Goal: Check status: Check status

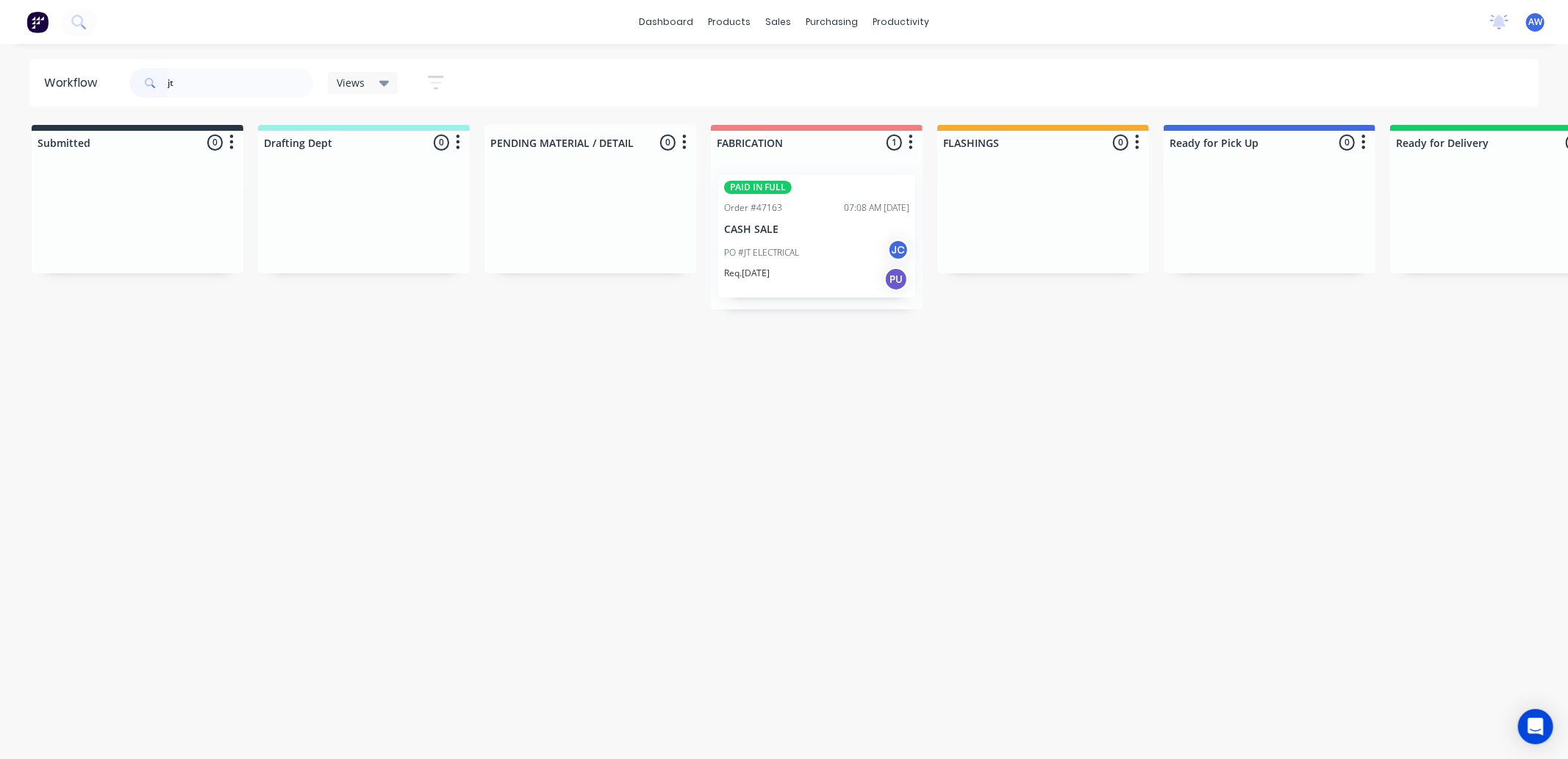
type input "j"
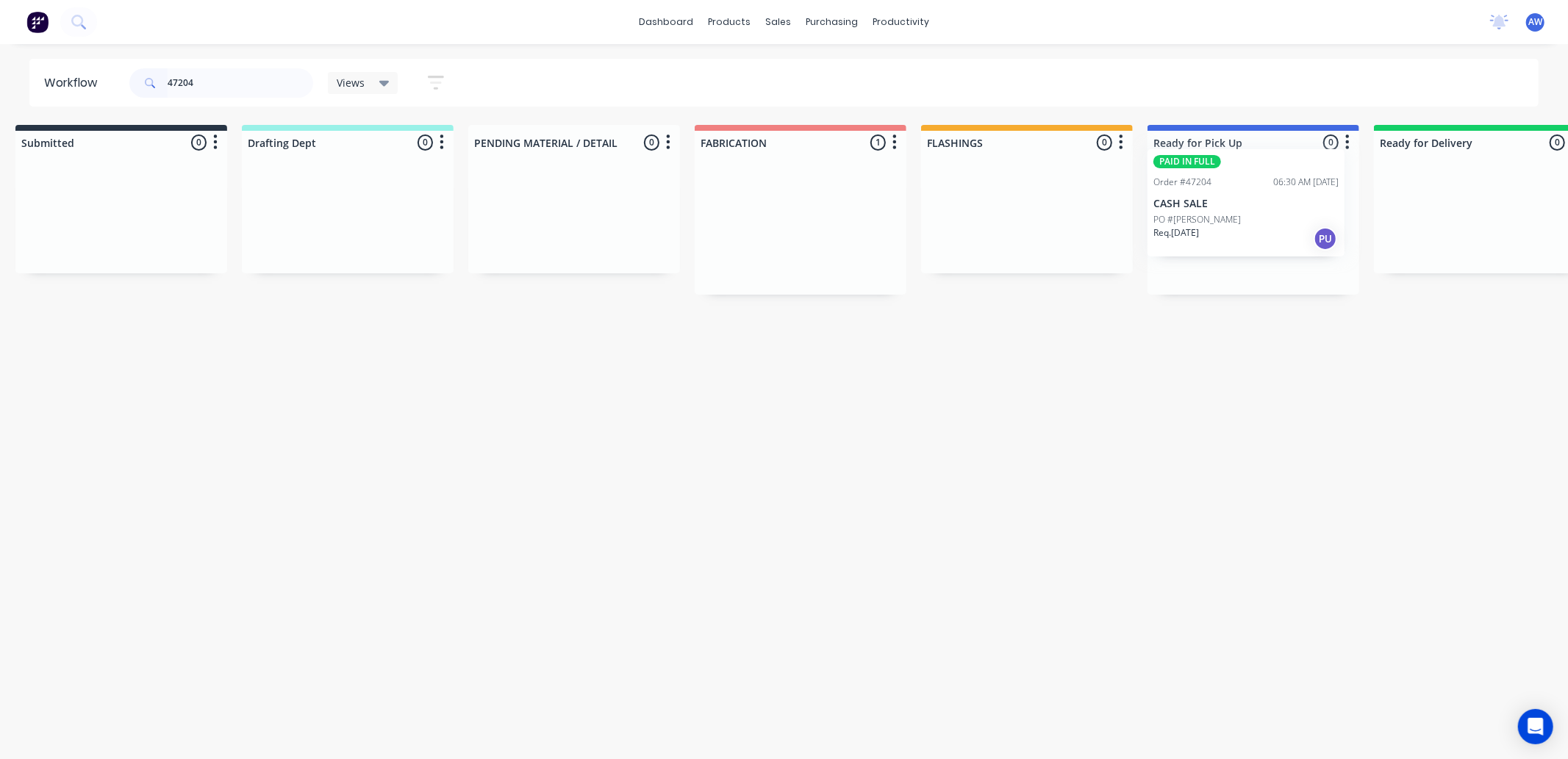
scroll to position [0, 33]
drag, startPoint x: 790, startPoint y: 251, endPoint x: 1159, endPoint y: 246, distance: 369.0
click at [1170, 189] on div "Submitted 0 Sort By Created date Required date Order number Customer name Most …" at bounding box center [1184, 210] width 2452 height 170
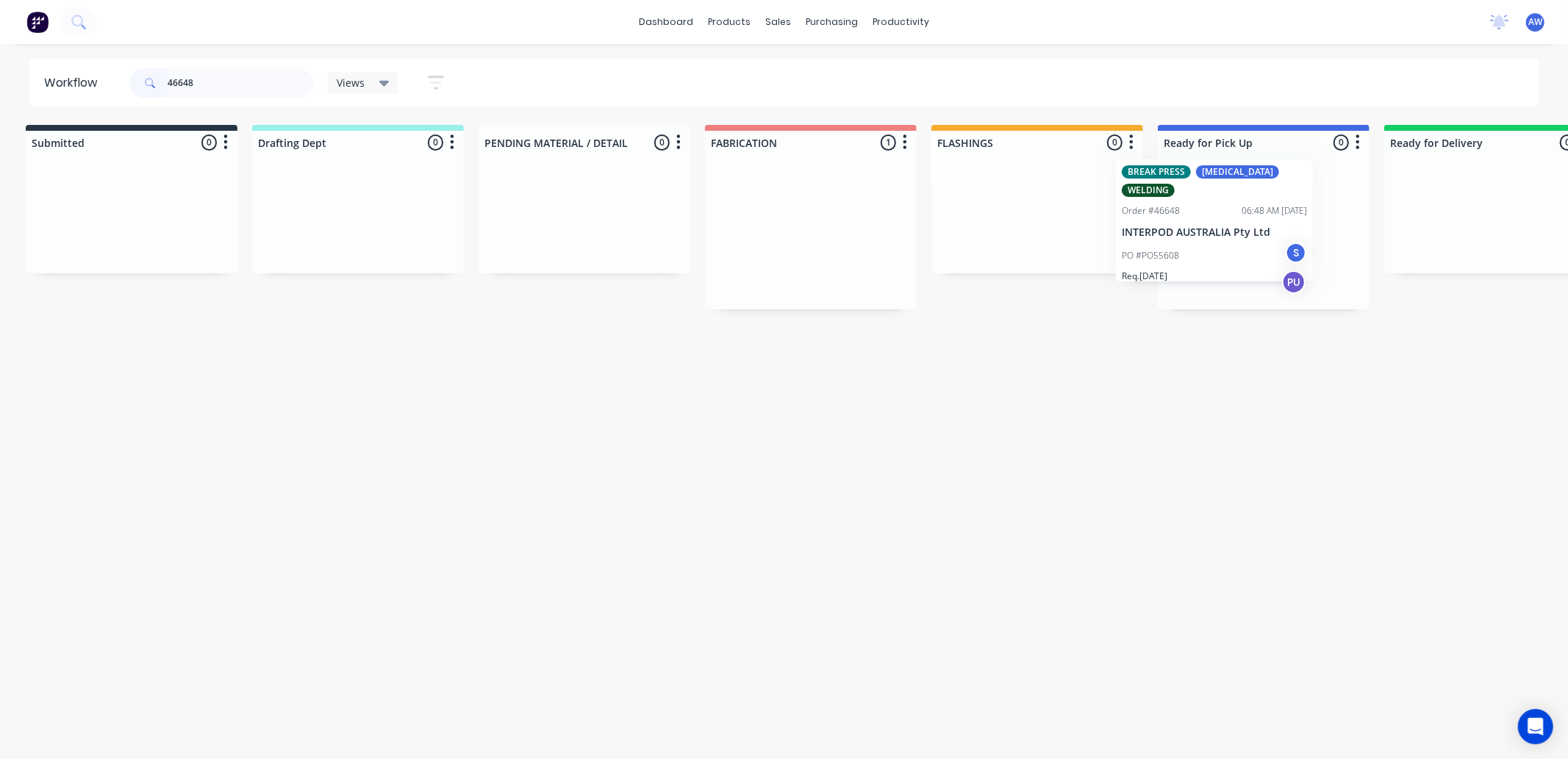
scroll to position [0, 12]
drag, startPoint x: 887, startPoint y: 269, endPoint x: 1155, endPoint y: 240, distance: 269.6
click at [1155, 240] on div "Submitted 0 Sort By Created date Required date Order number Customer name Most …" at bounding box center [1203, 217] width 2452 height 185
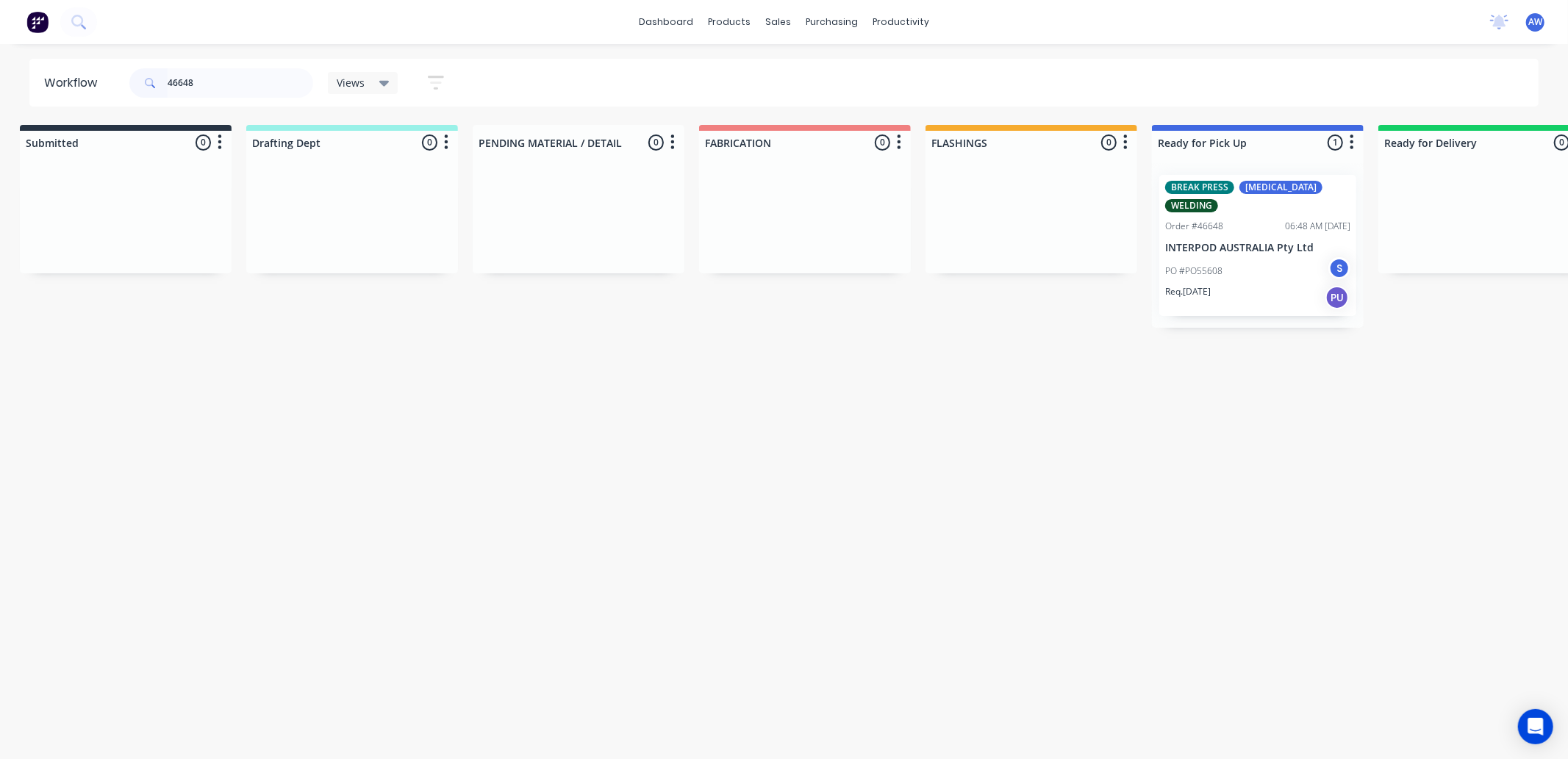
type input "46648"
click at [1194, 265] on p "PO #PO55608" at bounding box center [1193, 271] width 57 height 14
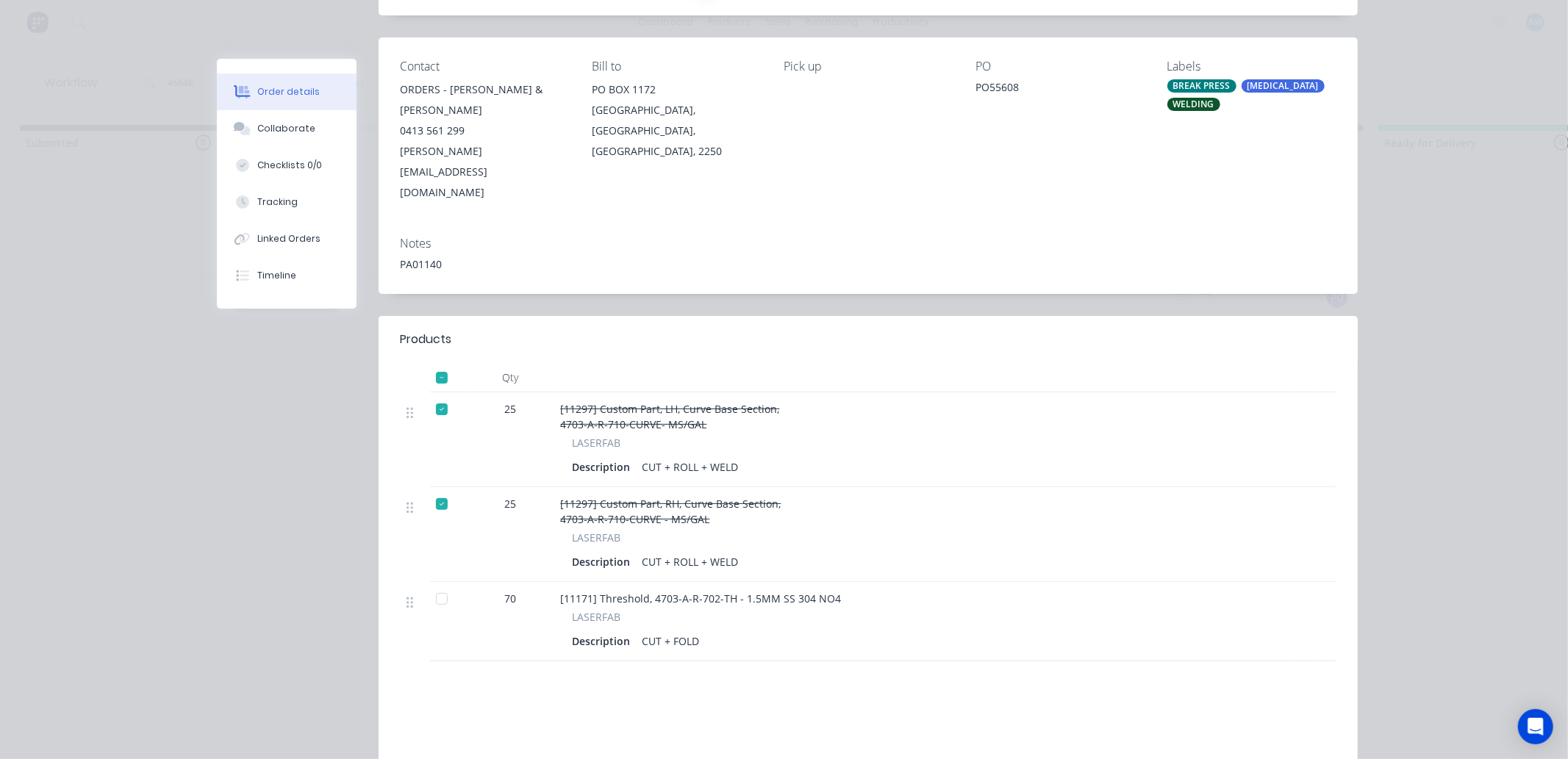
scroll to position [163, 0]
click at [437, 583] on div at bounding box center [442, 597] width 30 height 30
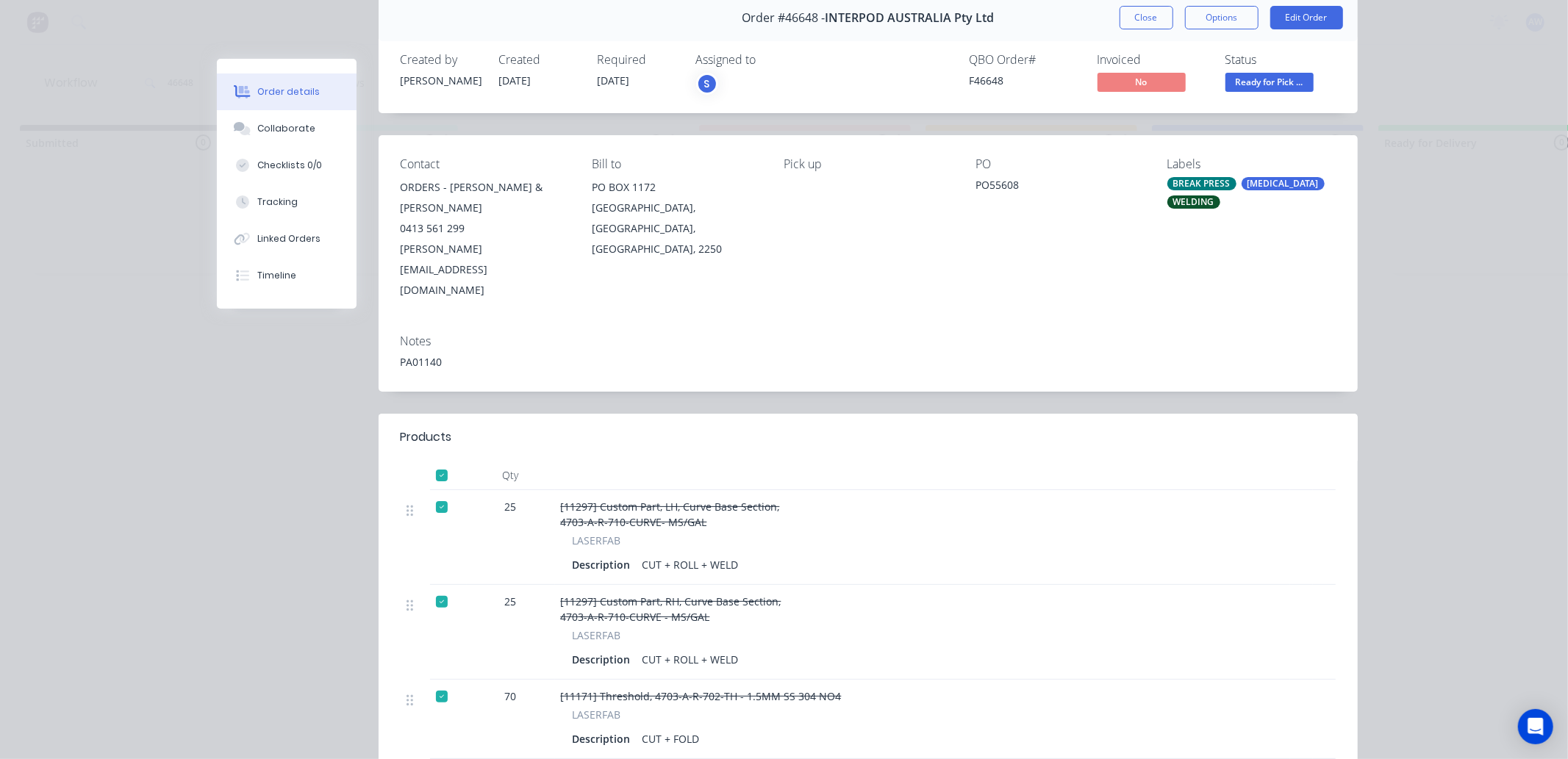
scroll to position [0, 0]
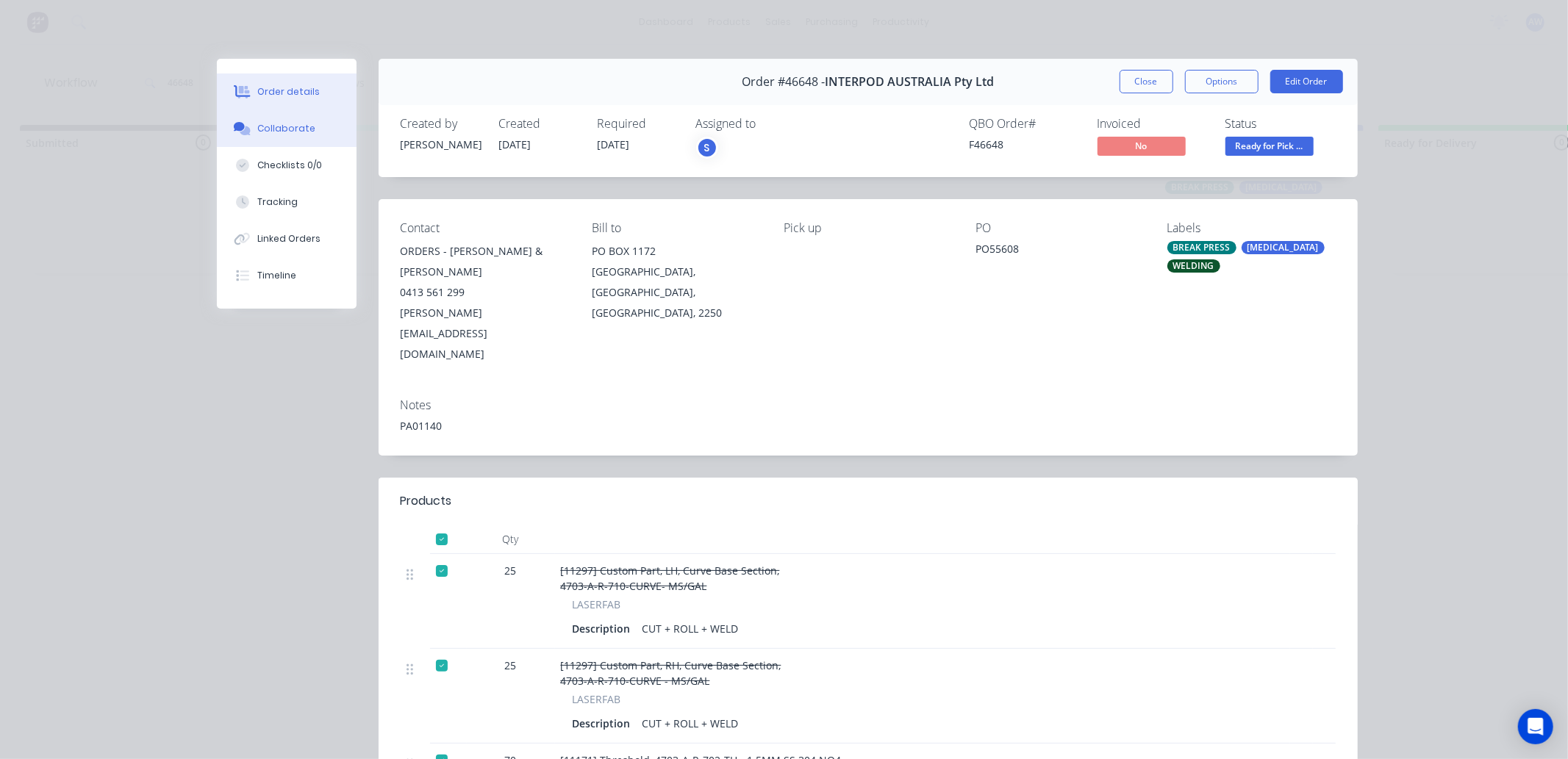
click at [288, 134] on div "Collaborate" at bounding box center [286, 128] width 58 height 14
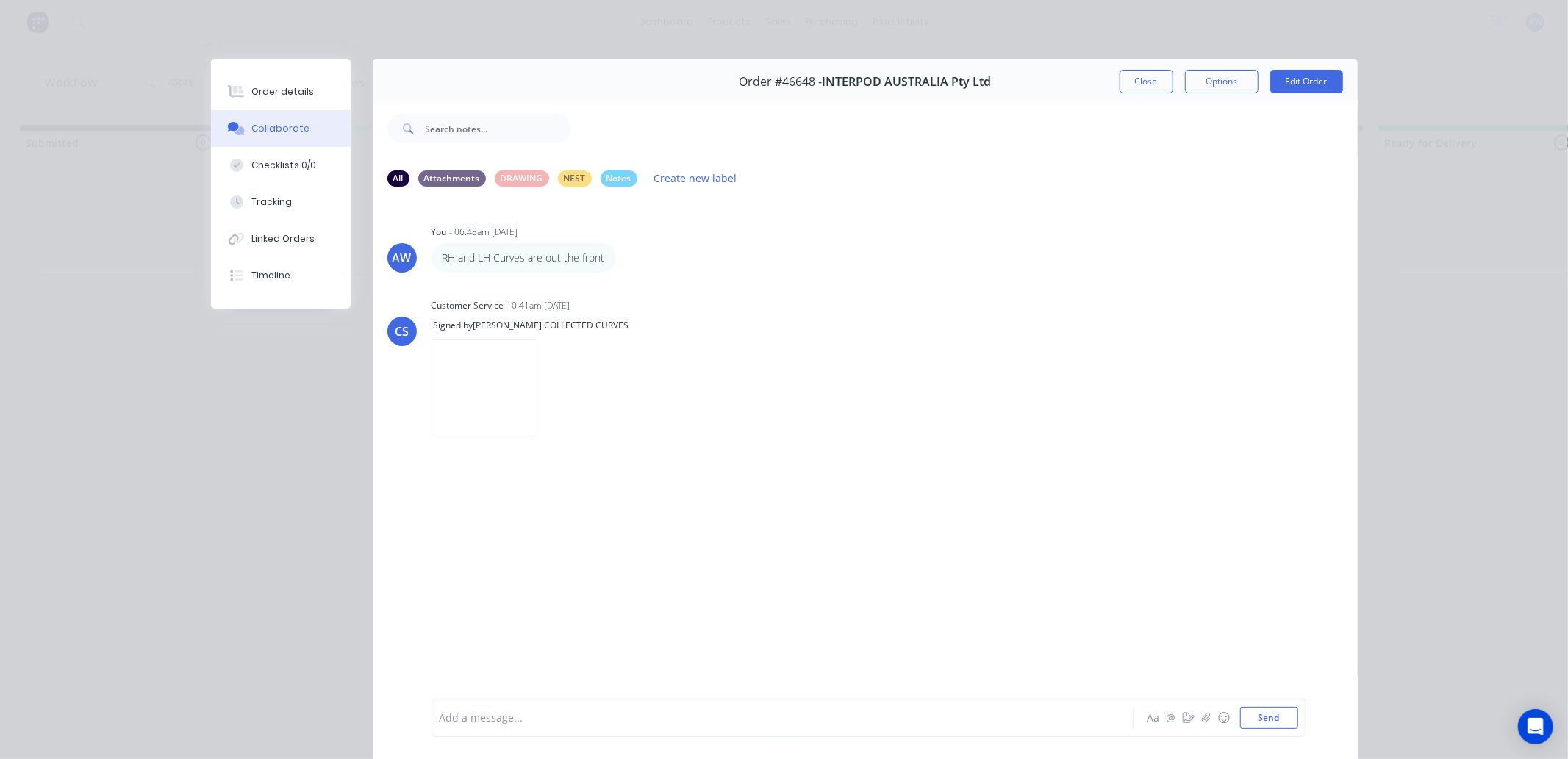
click at [472, 714] on div at bounding box center [762, 718] width 643 height 15
click at [1135, 82] on button "Close" at bounding box center [1146, 81] width 53 height 24
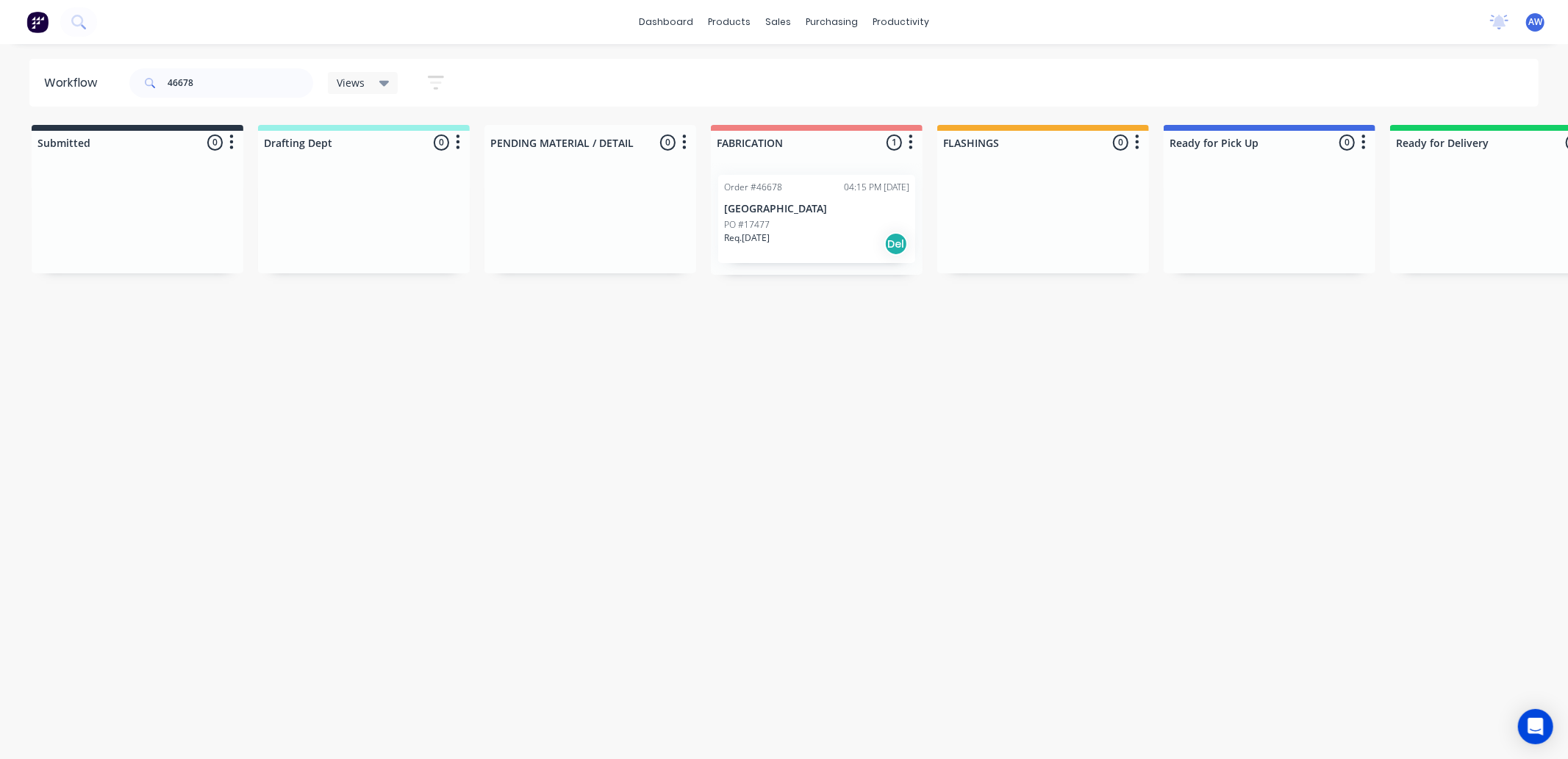
click at [833, 204] on p "[GEOGRAPHIC_DATA]" at bounding box center [816, 209] width 185 height 13
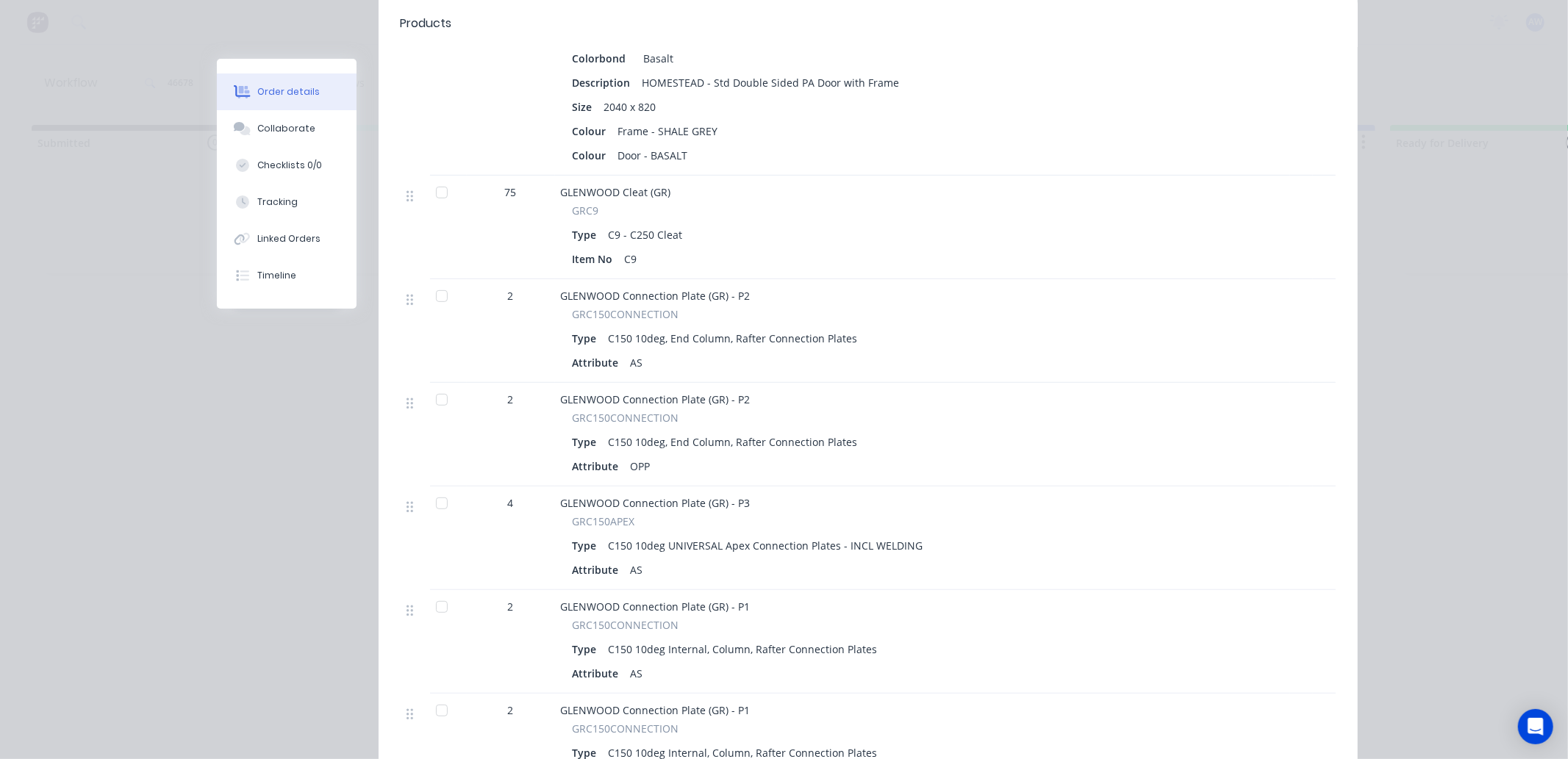
scroll to position [489, 0]
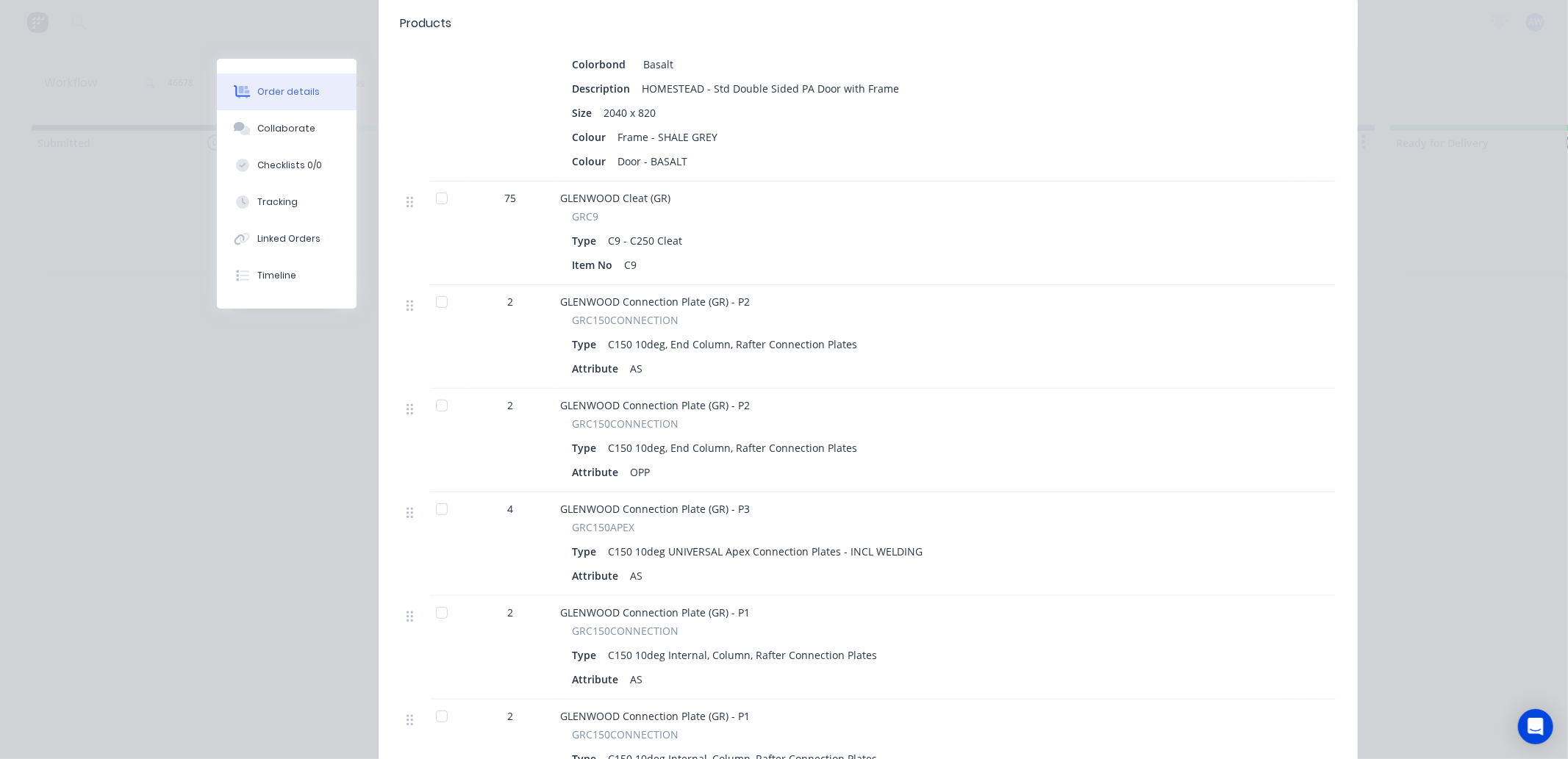
click at [438, 184] on div at bounding box center [442, 198] width 30 height 30
drag, startPoint x: 438, startPoint y: 280, endPoint x: 445, endPoint y: 355, distance: 75.3
click at [438, 288] on div at bounding box center [442, 302] width 30 height 30
click at [433, 392] on div at bounding box center [442, 405] width 30 height 30
click at [438, 495] on div at bounding box center [442, 509] width 30 height 30
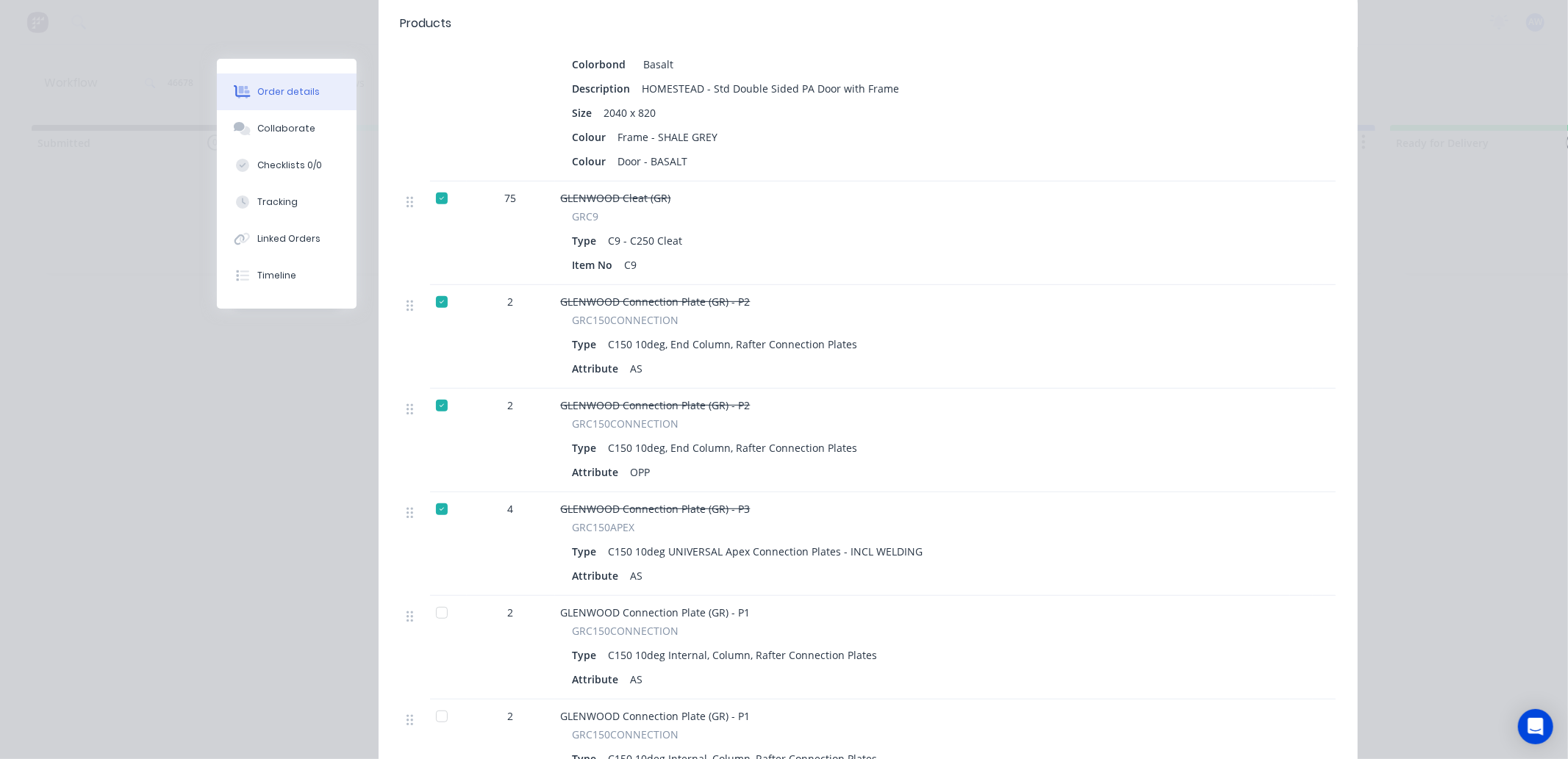
drag, startPoint x: 432, startPoint y: 595, endPoint x: 439, endPoint y: 680, distance: 85.3
click at [432, 598] on div at bounding box center [442, 612] width 30 height 30
click at [432, 702] on div at bounding box center [442, 716] width 30 height 30
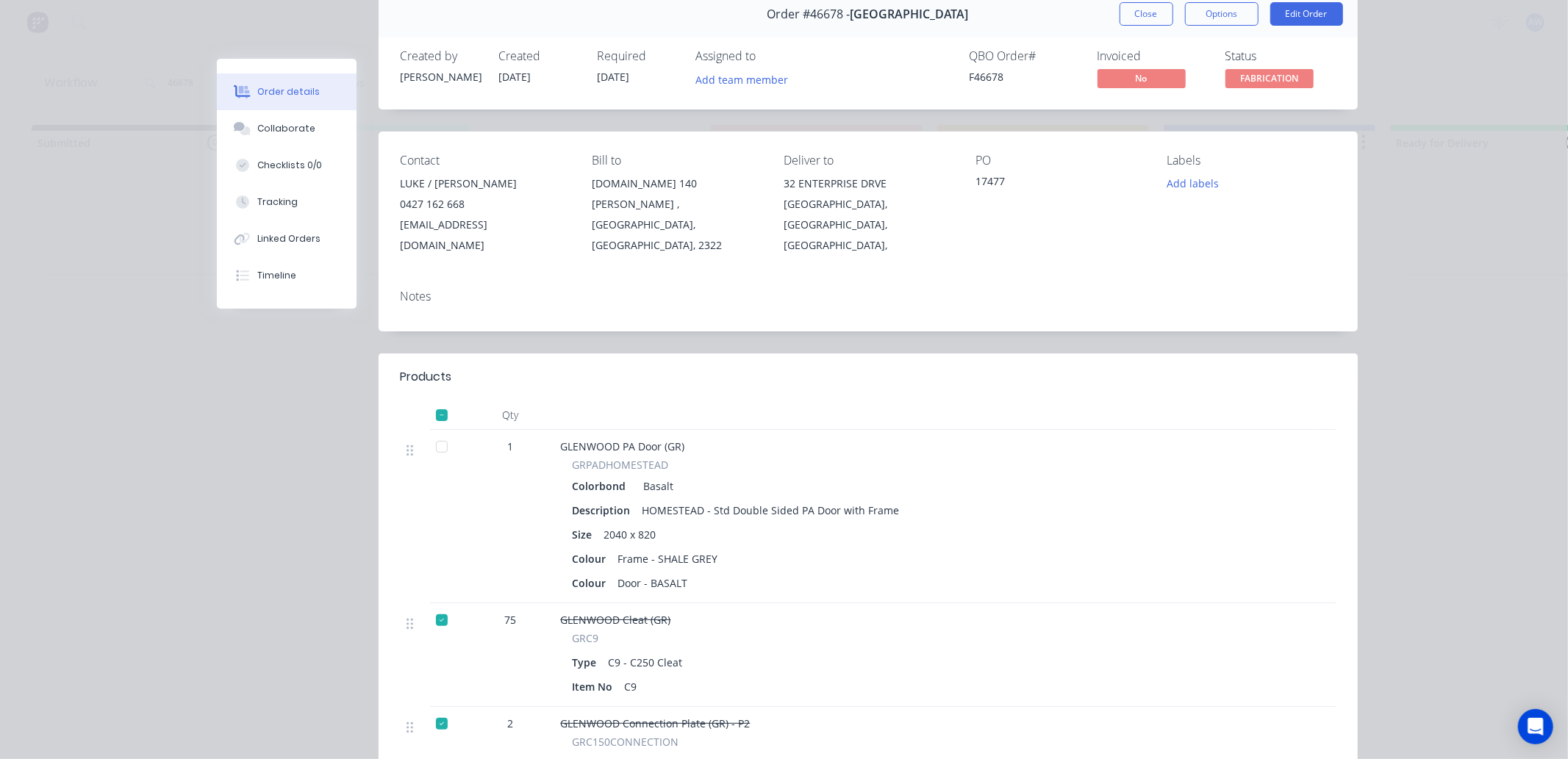
scroll to position [0, 0]
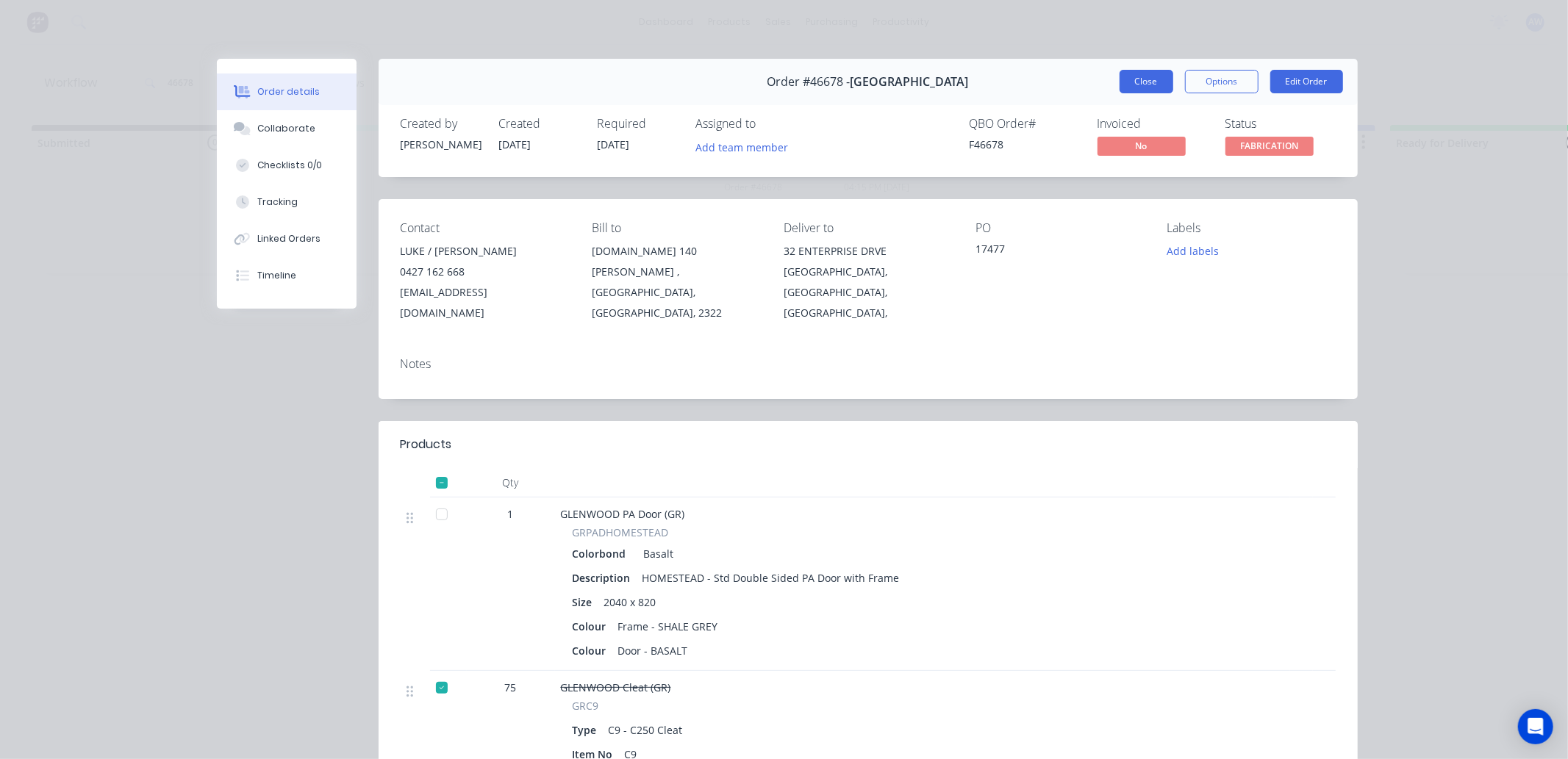
click at [1153, 84] on button "Close" at bounding box center [1146, 81] width 53 height 24
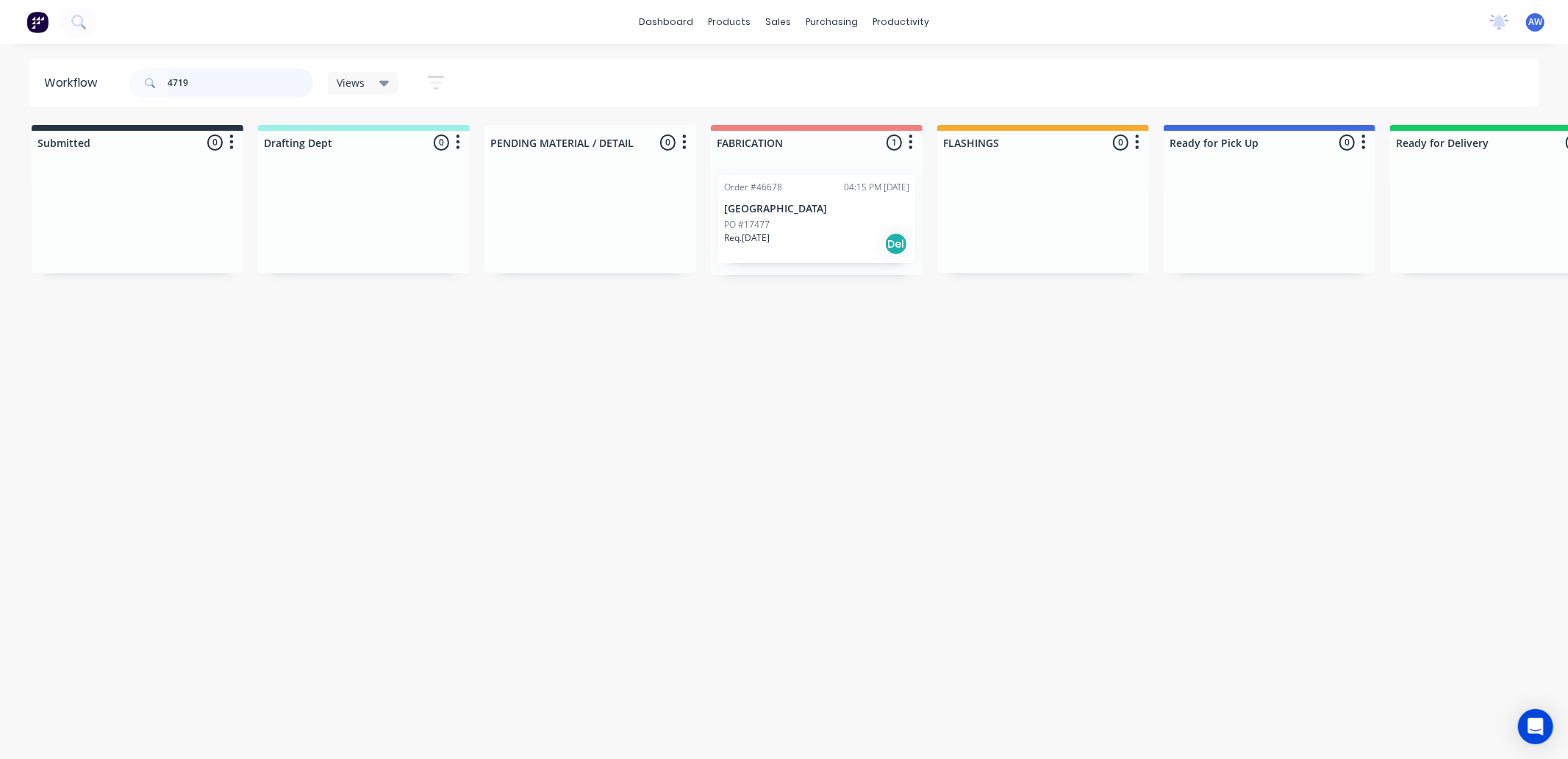
type input "47194"
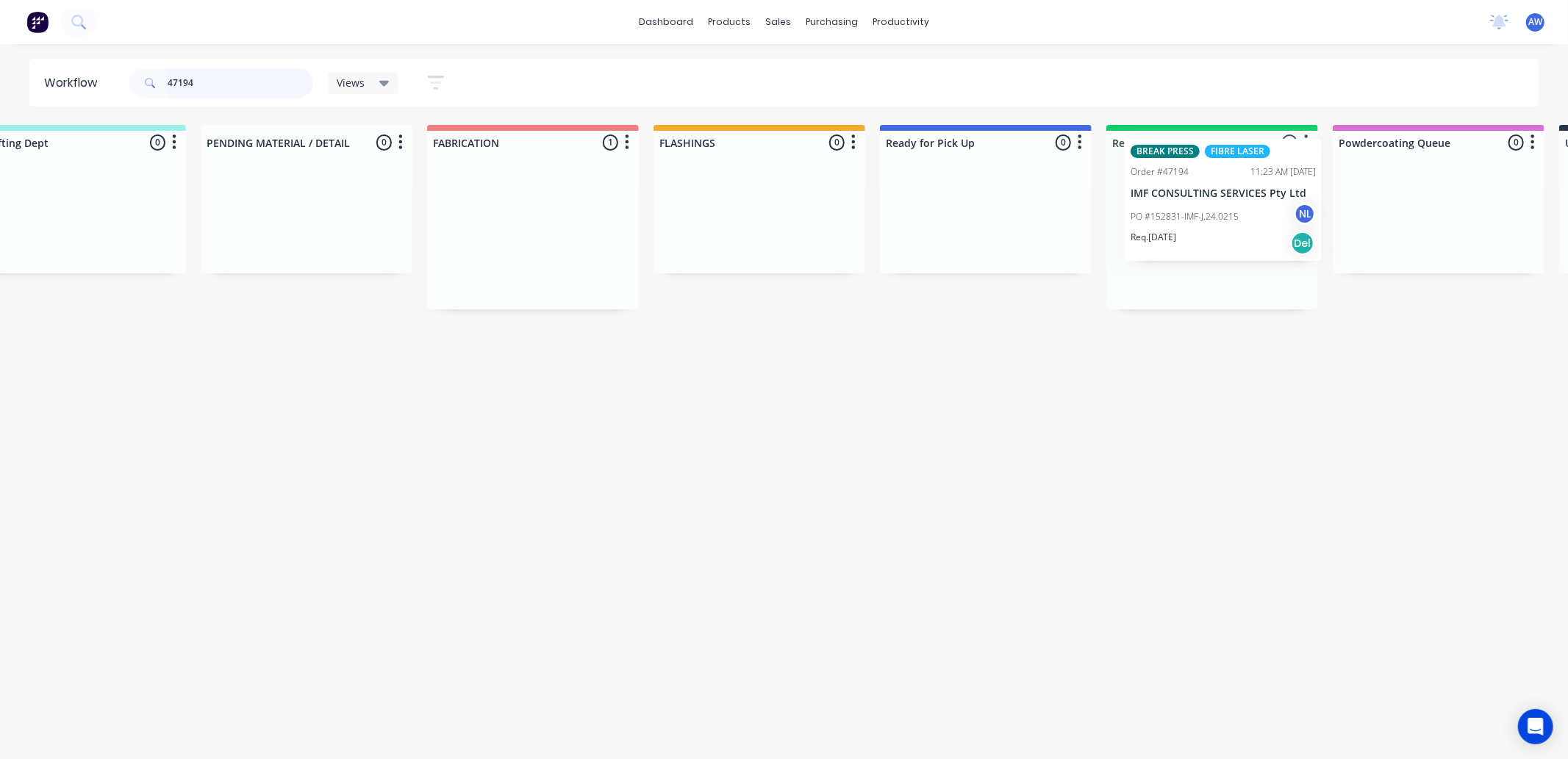
scroll to position [0, 294]
drag, startPoint x: 778, startPoint y: 218, endPoint x: 1178, endPoint y: 194, distance: 400.7
click at [1188, 184] on div "Submitted 0 Sort By Created date Required date Order number Customer name Most …" at bounding box center [922, 217] width 2452 height 185
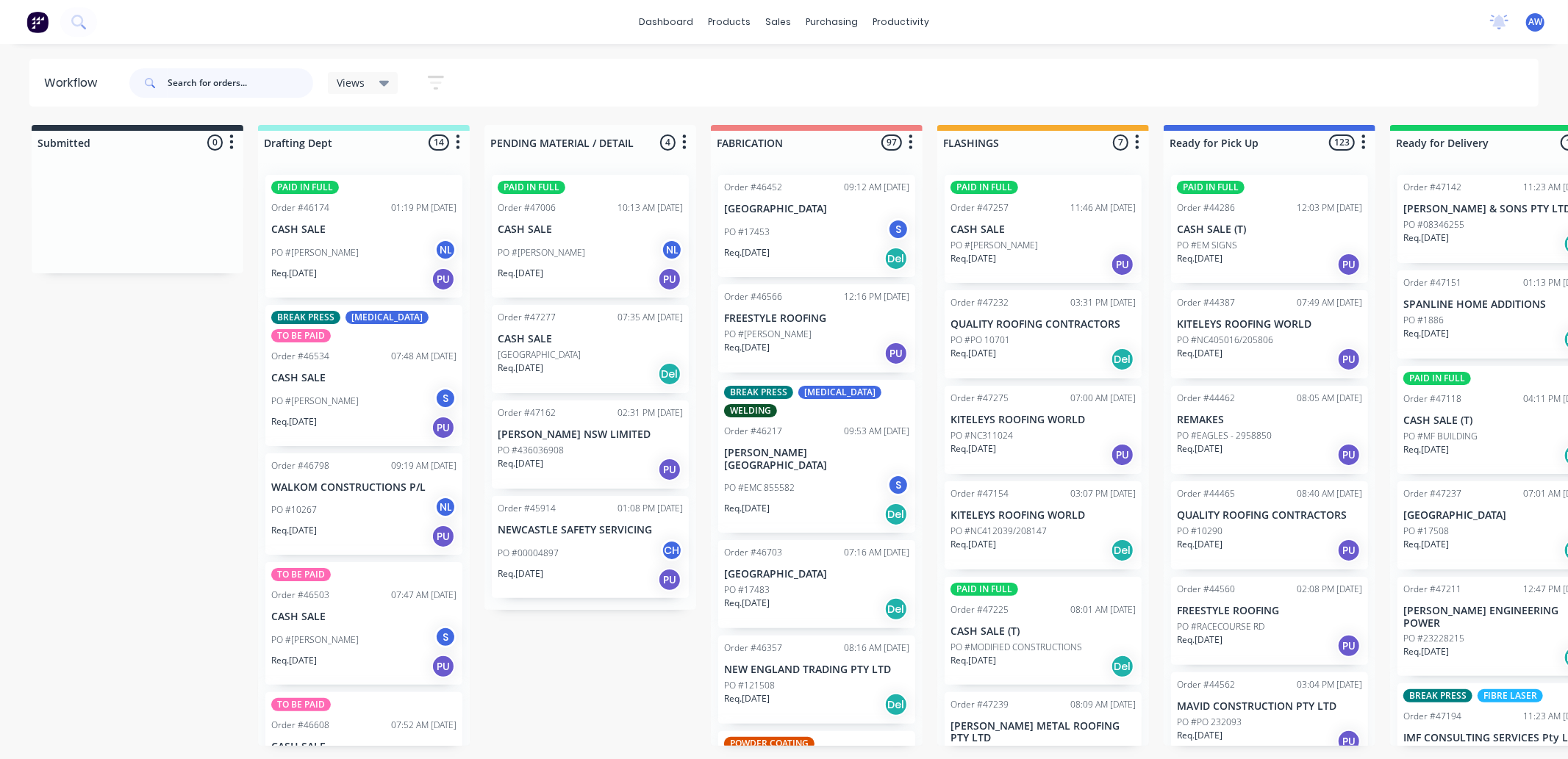
click at [186, 87] on input "text" at bounding box center [240, 83] width 146 height 30
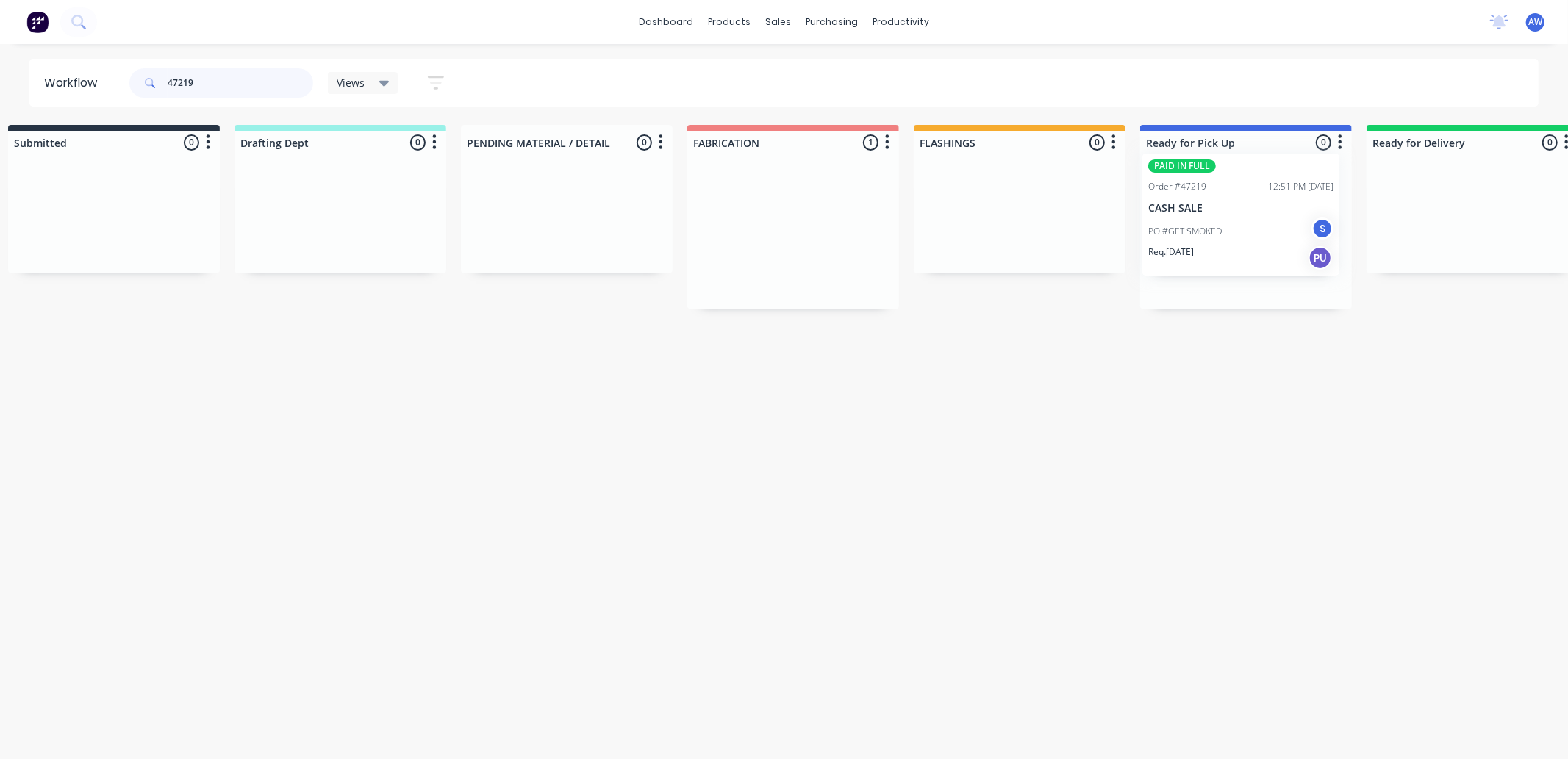
drag, startPoint x: 803, startPoint y: 253, endPoint x: 1233, endPoint y: 232, distance: 430.5
click at [1234, 232] on div "Submitted 0 Sort By Created date Required date Order number Customer name Most …" at bounding box center [1192, 217] width 2452 height 185
type input "47219"
click at [1223, 240] on div "PAID IN FULL Order #47219 12:51 PM 25/08/25 CASH SALE PO #GET SMOKED S Req. 29/…" at bounding box center [1245, 236] width 212 height 147
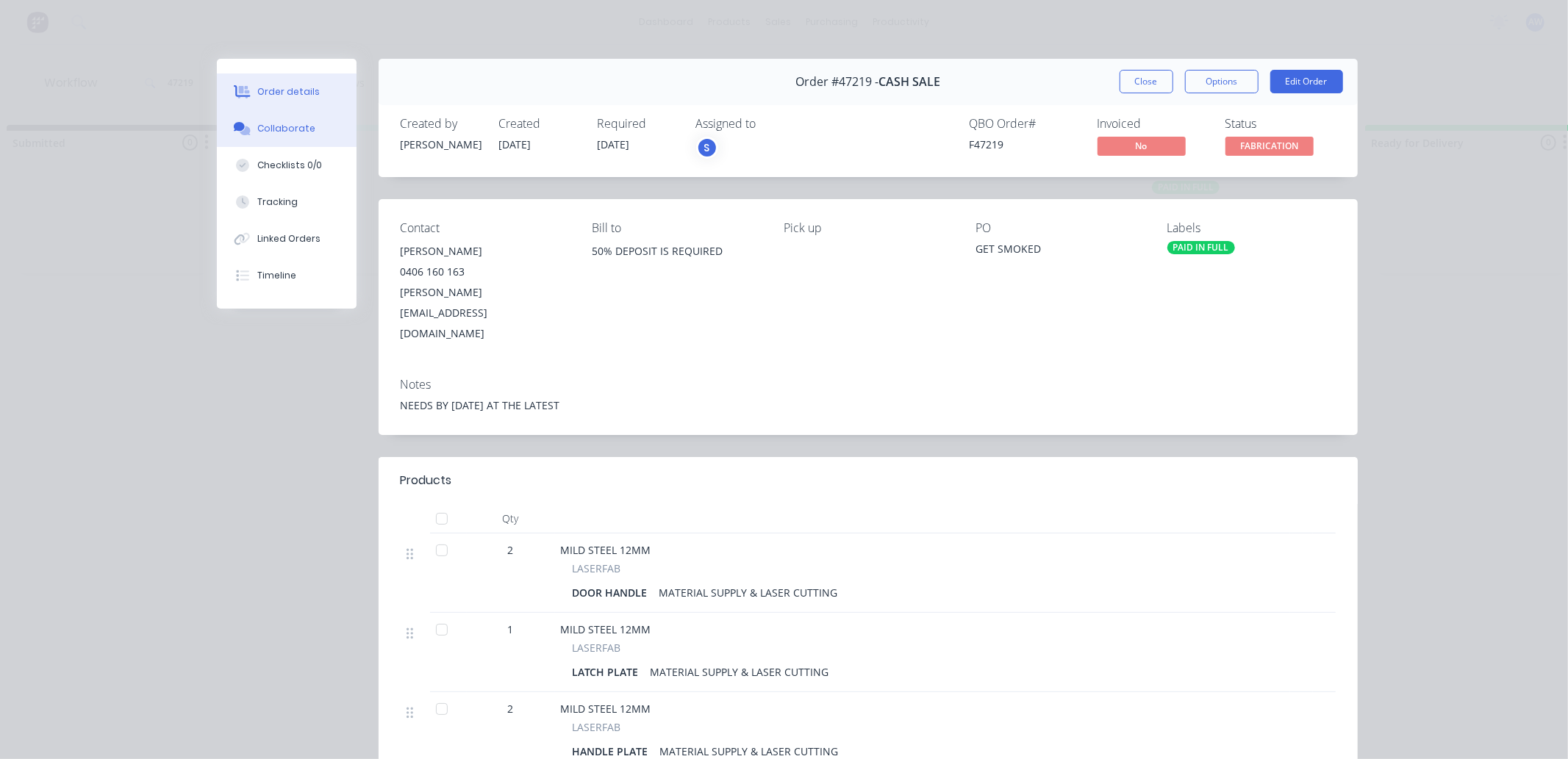
click at [280, 126] on div "Collaborate" at bounding box center [286, 128] width 58 height 14
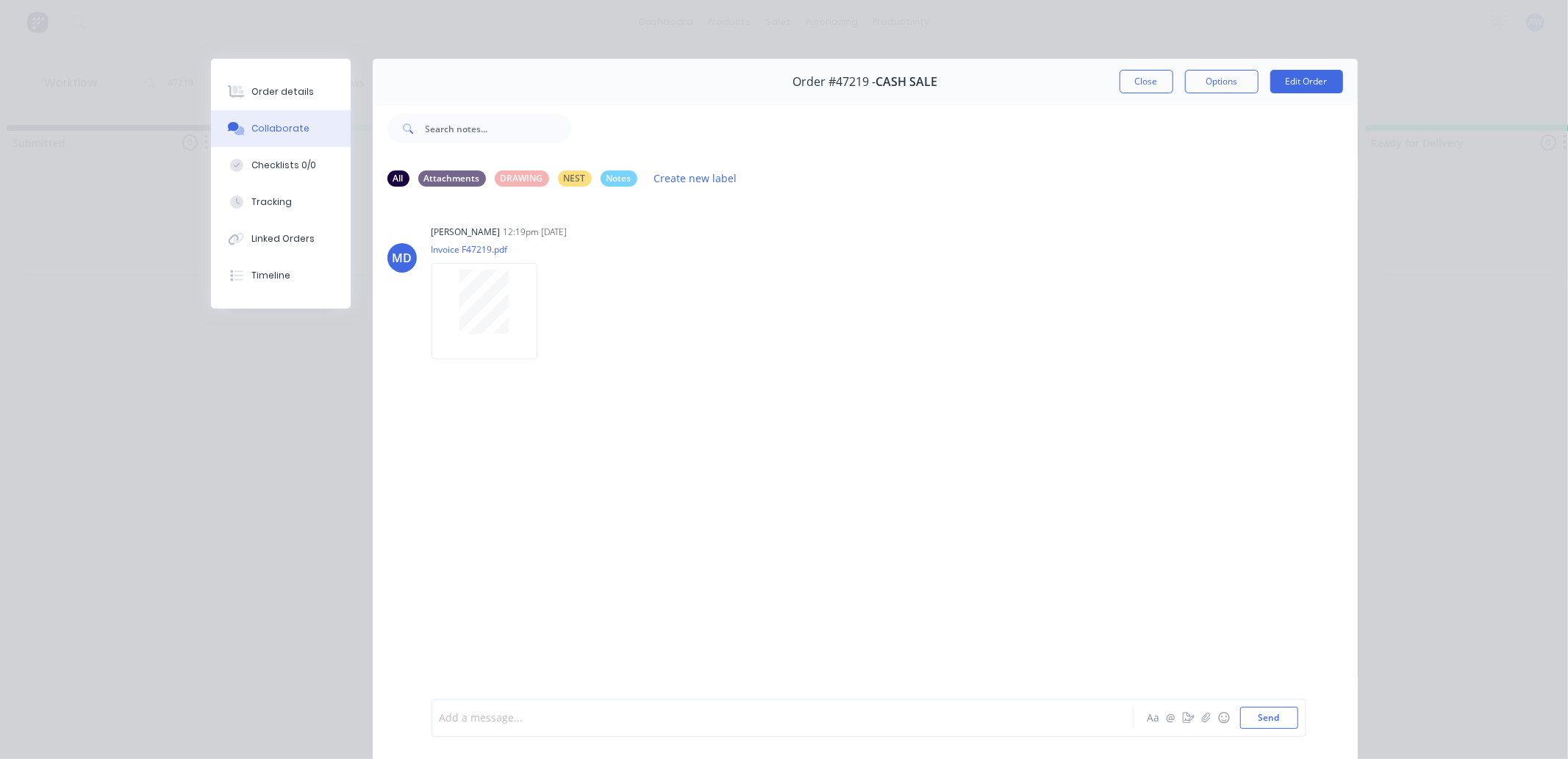
click at [466, 718] on div at bounding box center [762, 718] width 643 height 15
click at [1127, 91] on button "Close" at bounding box center [1146, 81] width 53 height 24
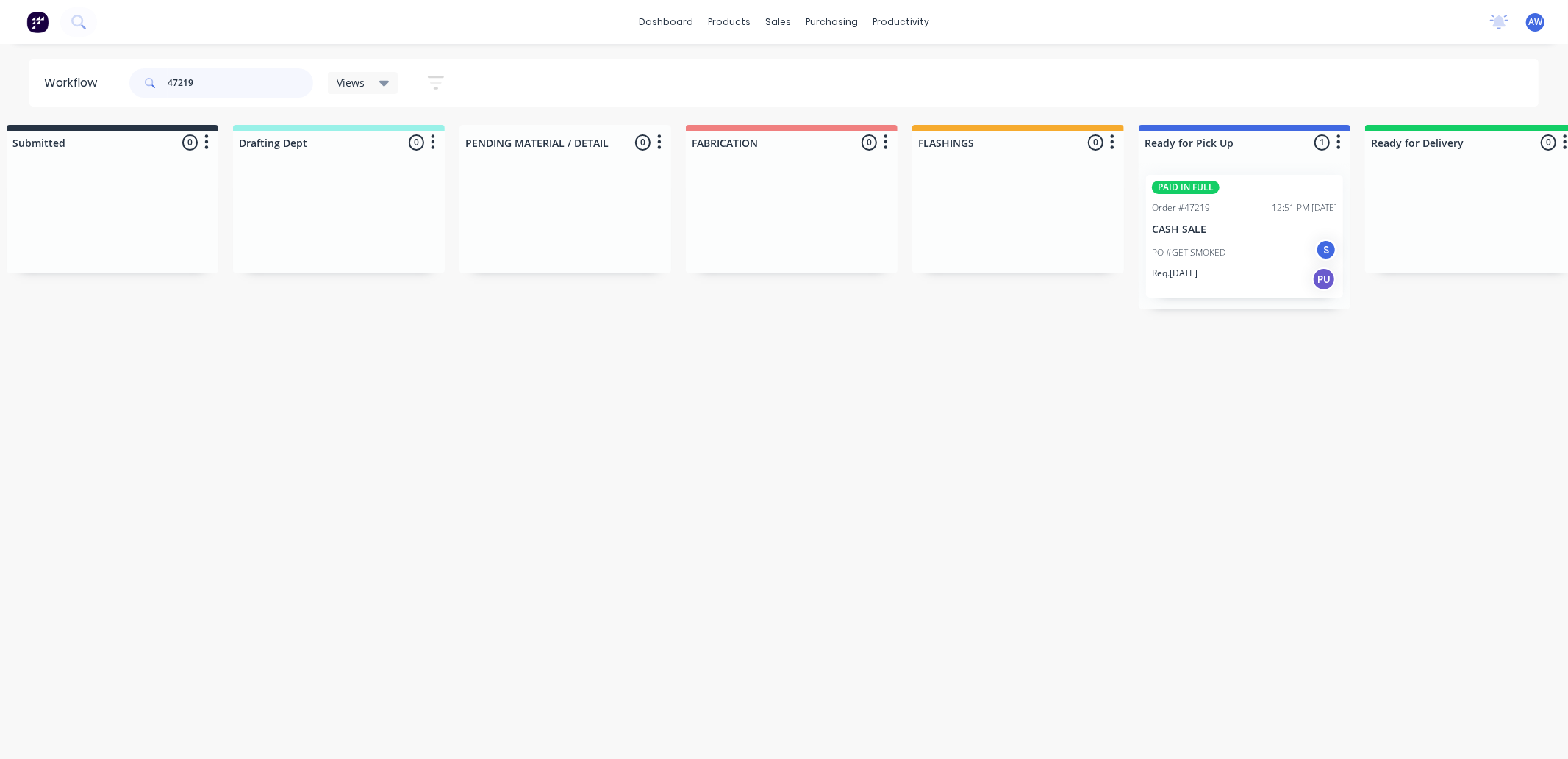
click at [235, 90] on input "47219" at bounding box center [240, 83] width 146 height 30
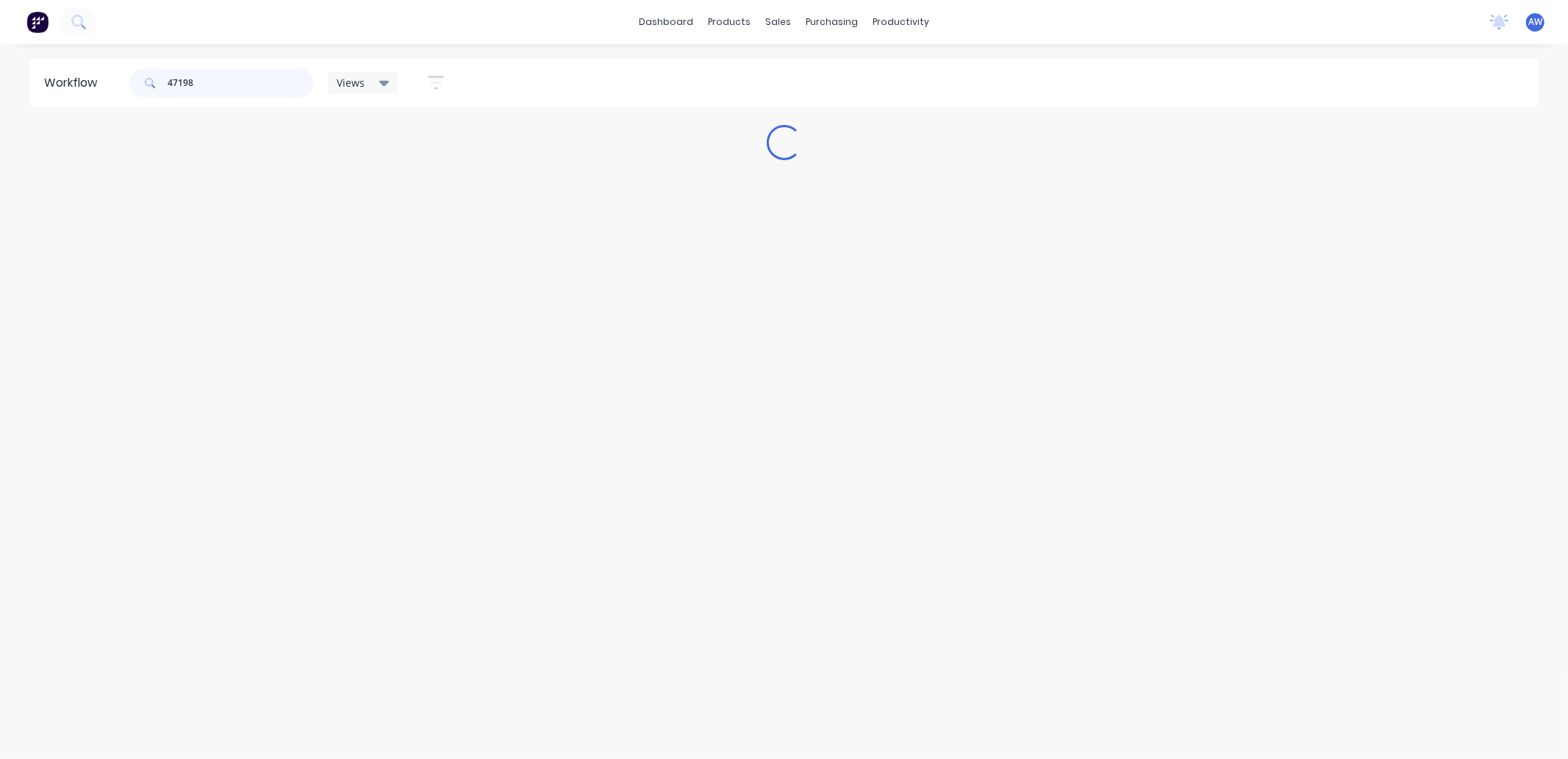
scroll to position [0, 0]
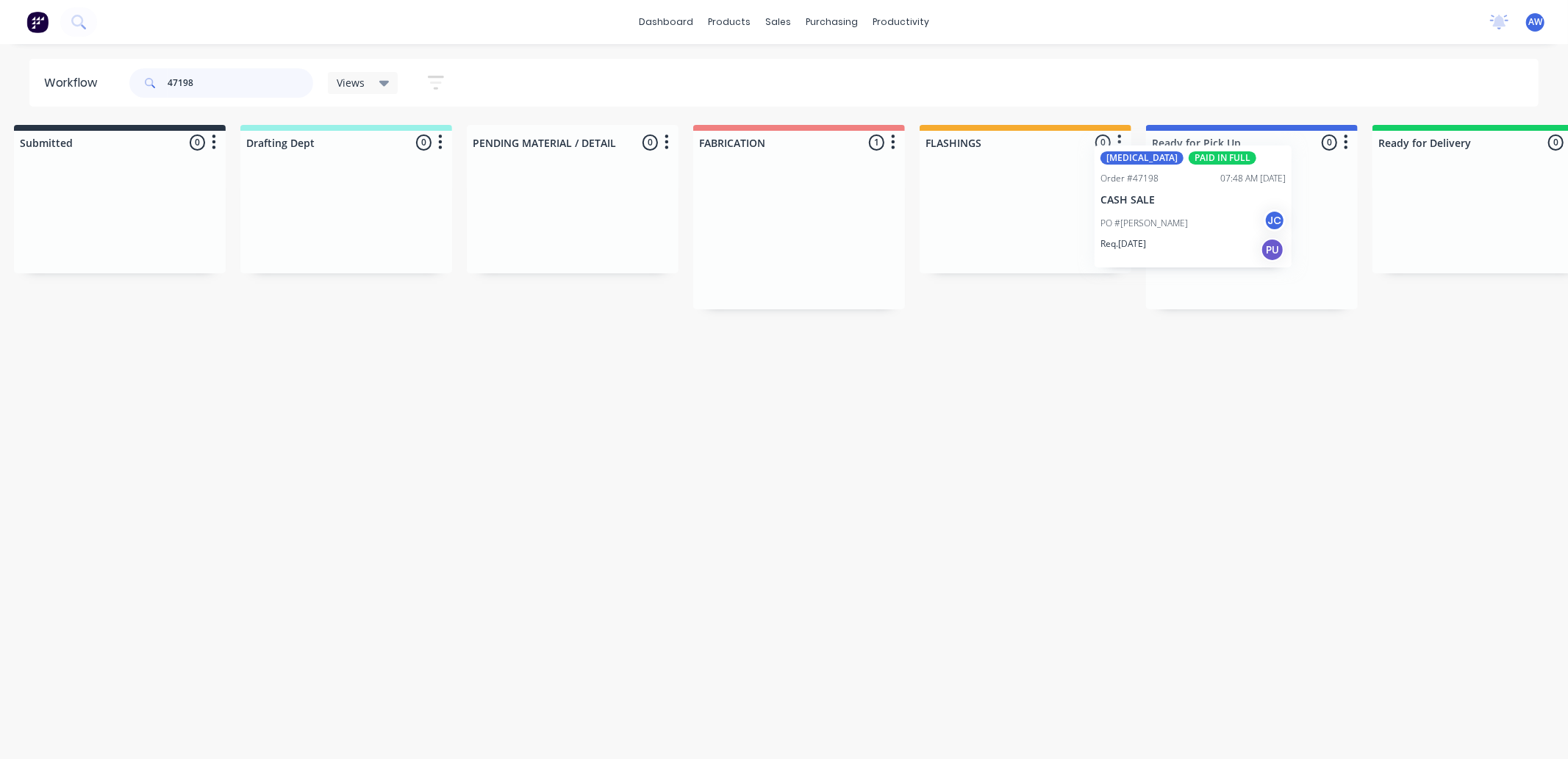
drag, startPoint x: 935, startPoint y: 253, endPoint x: 1208, endPoint y: 272, distance: 273.7
click at [1174, 203] on div "Submitted 0 Sort By Created date Required date Order number Customer name Most …" at bounding box center [1197, 217] width 2452 height 185
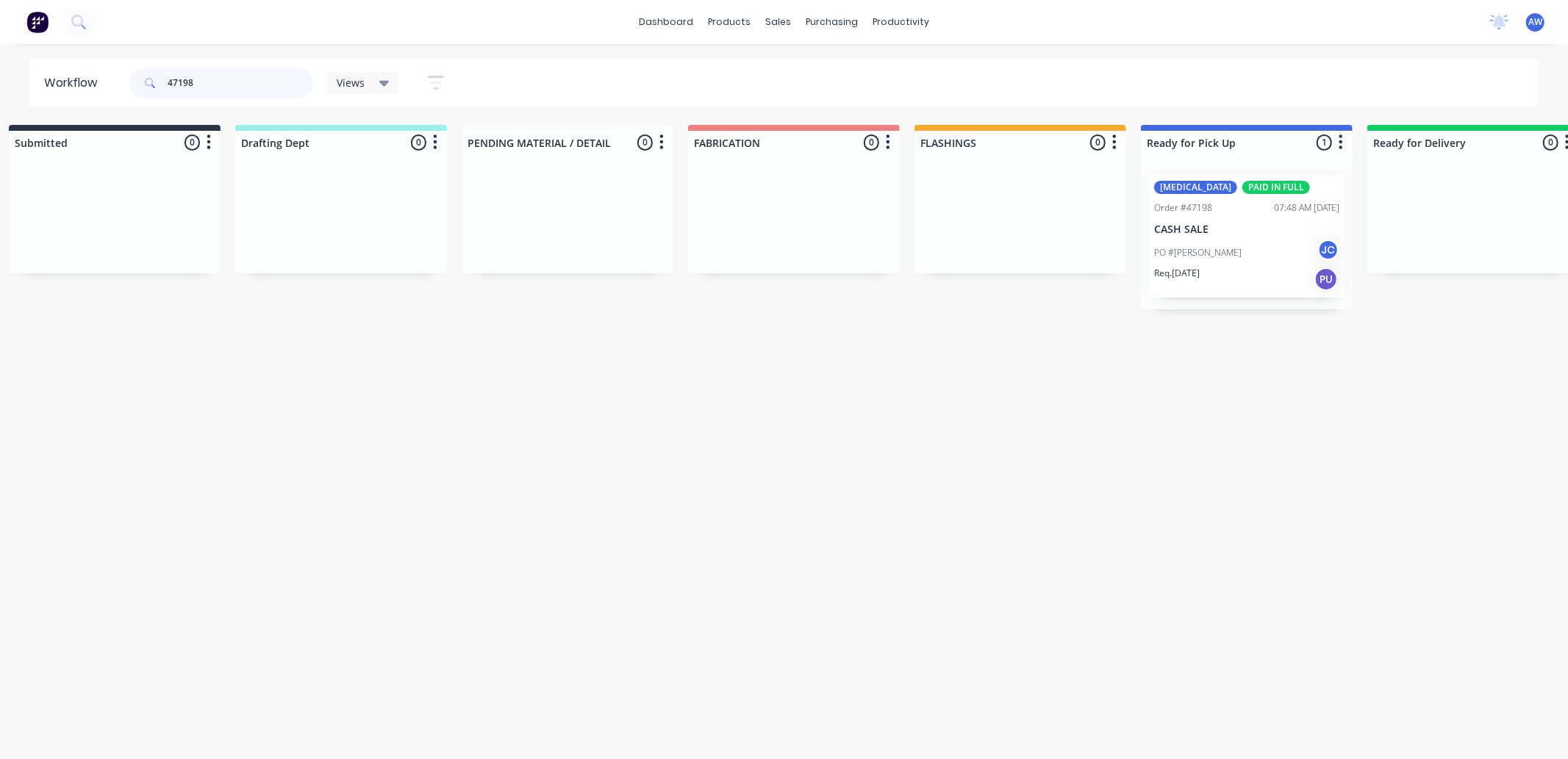
type input "47198"
click at [1213, 254] on div "PO #FRANK JC" at bounding box center [1247, 252] width 185 height 28
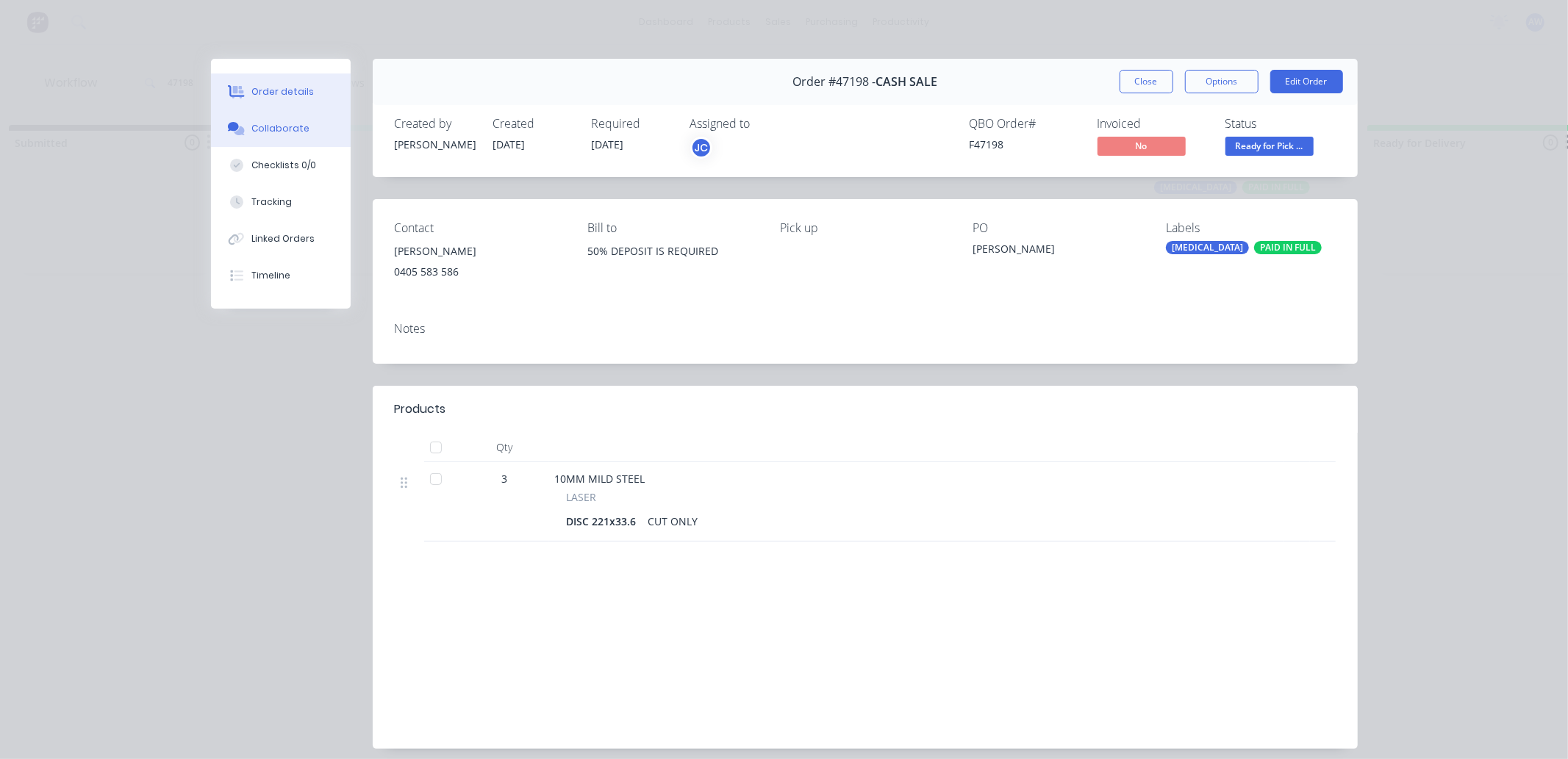
click at [256, 128] on div "Collaborate" at bounding box center [280, 128] width 58 height 14
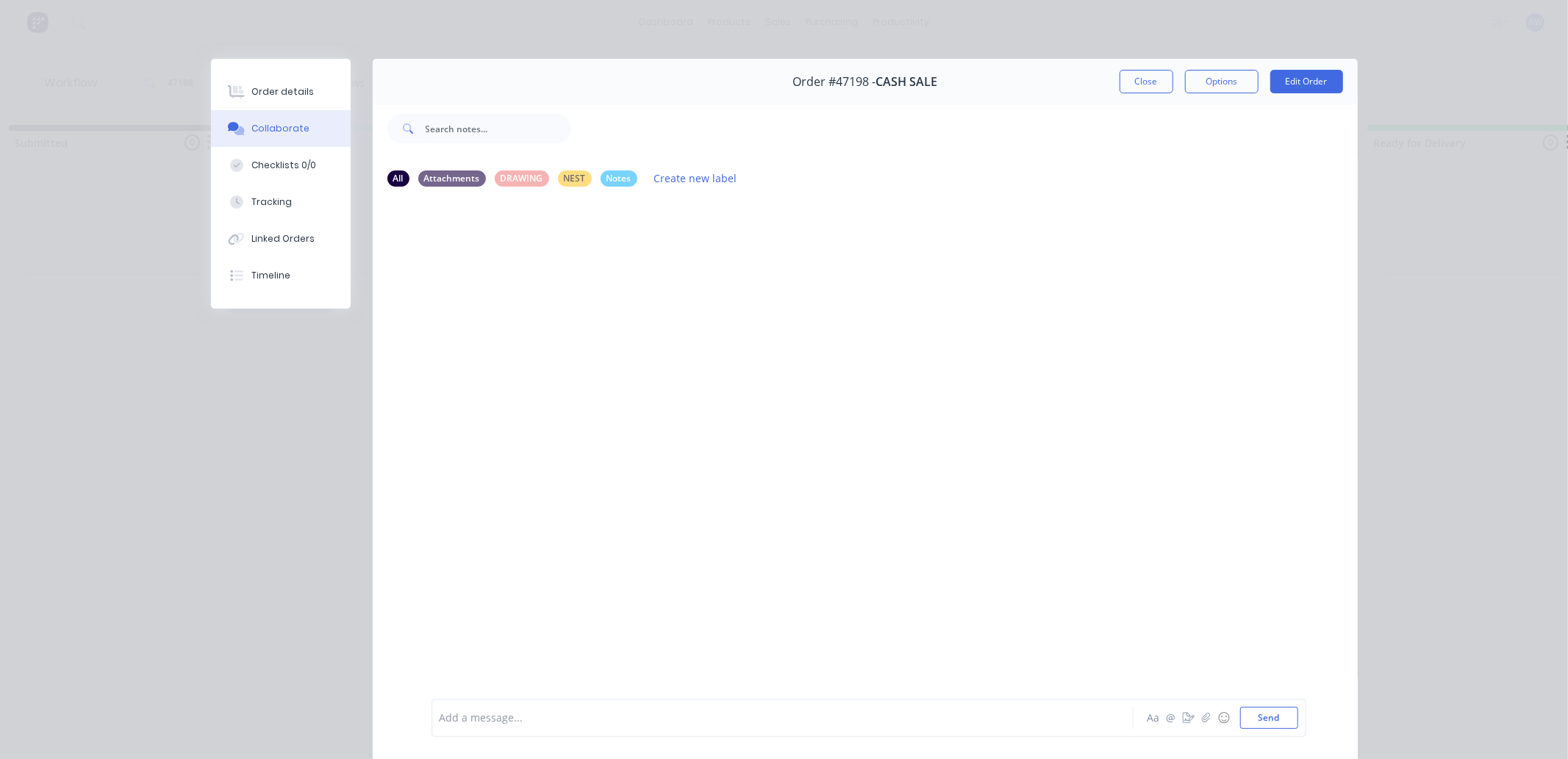
click at [482, 711] on div at bounding box center [762, 718] width 643 height 15
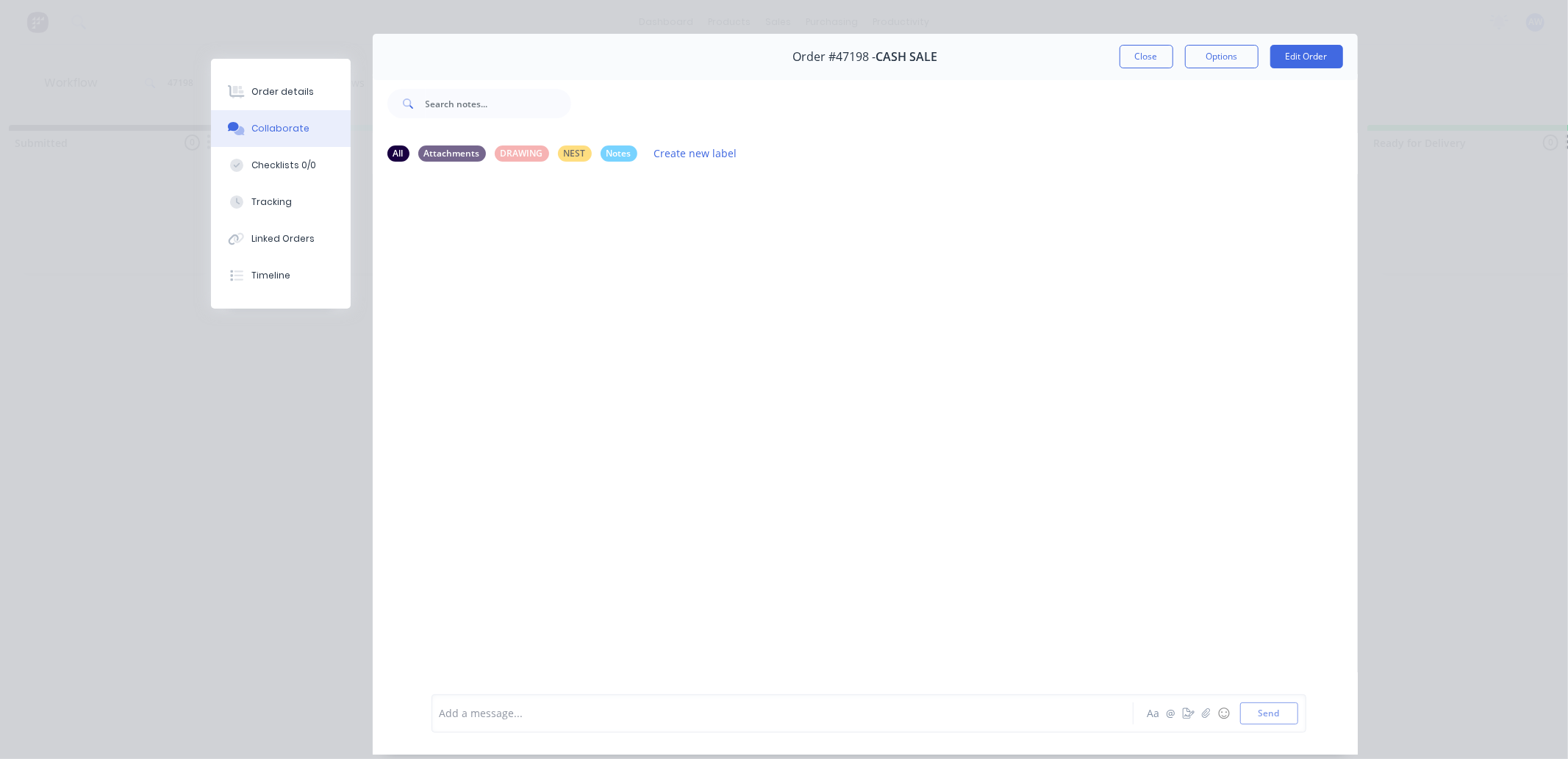
scroll to position [0, 0]
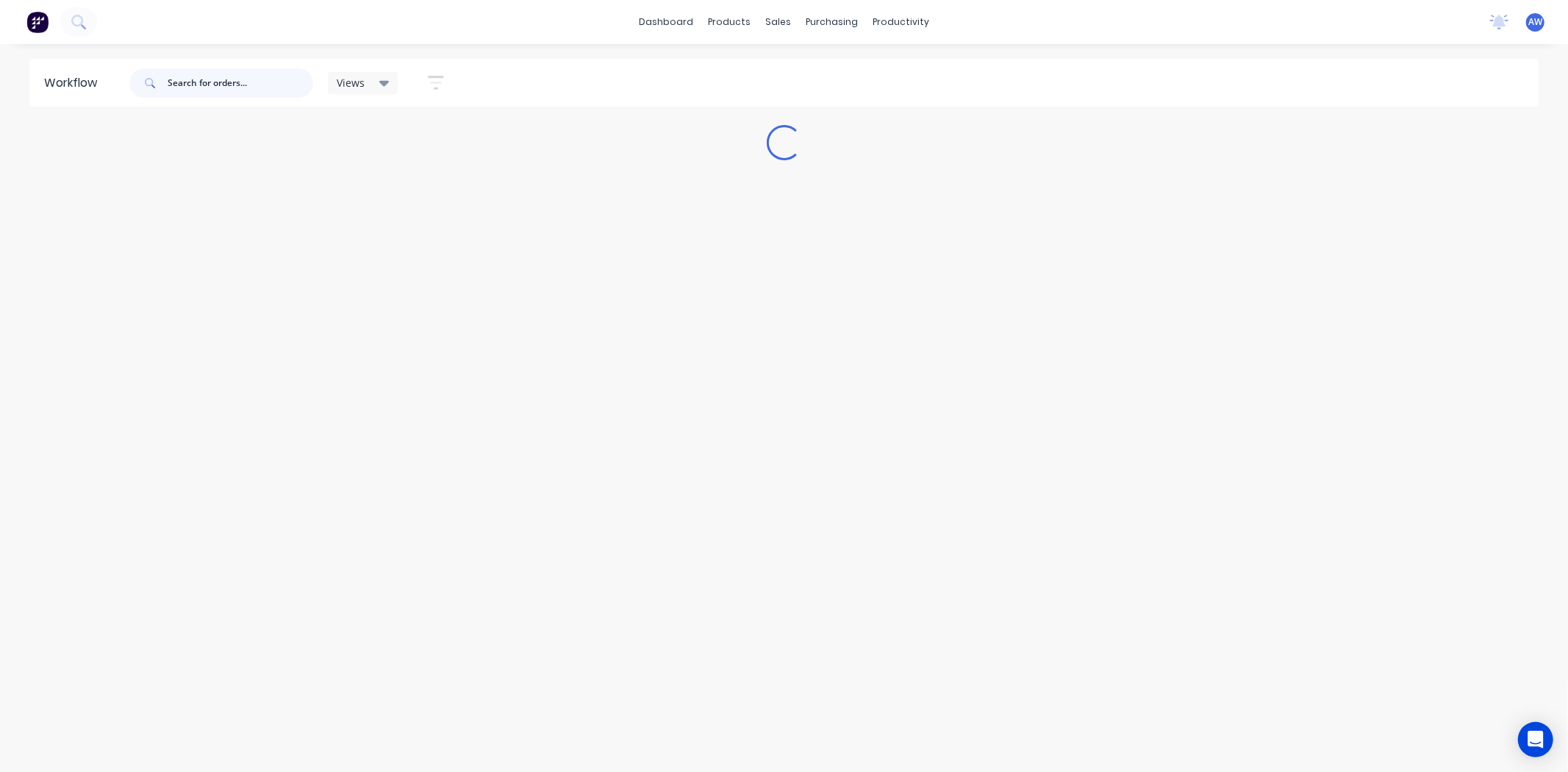
click at [208, 84] on input "text" at bounding box center [240, 83] width 146 height 30
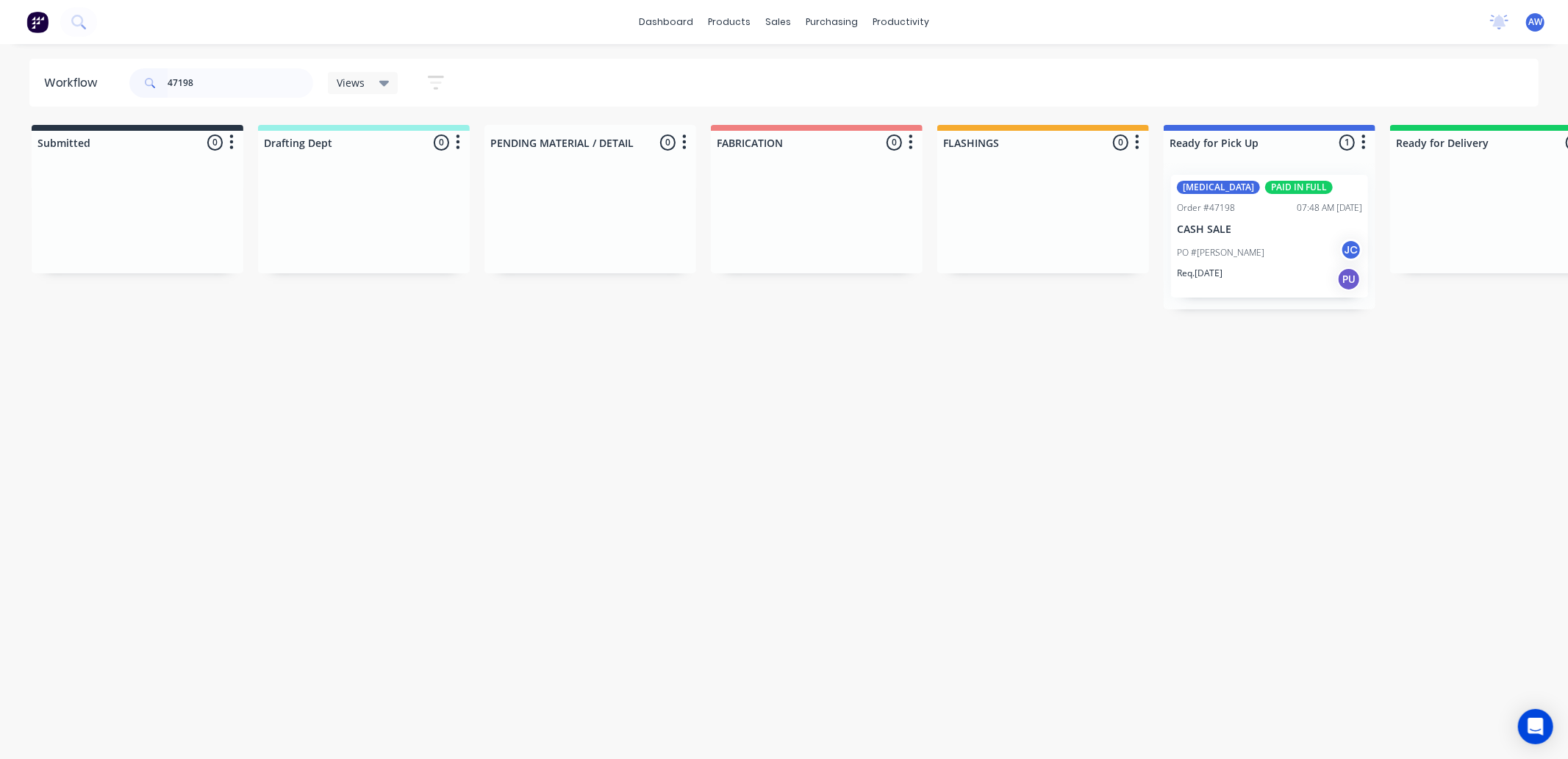
click at [1278, 240] on div "PO #FRANK JC" at bounding box center [1269, 252] width 185 height 28
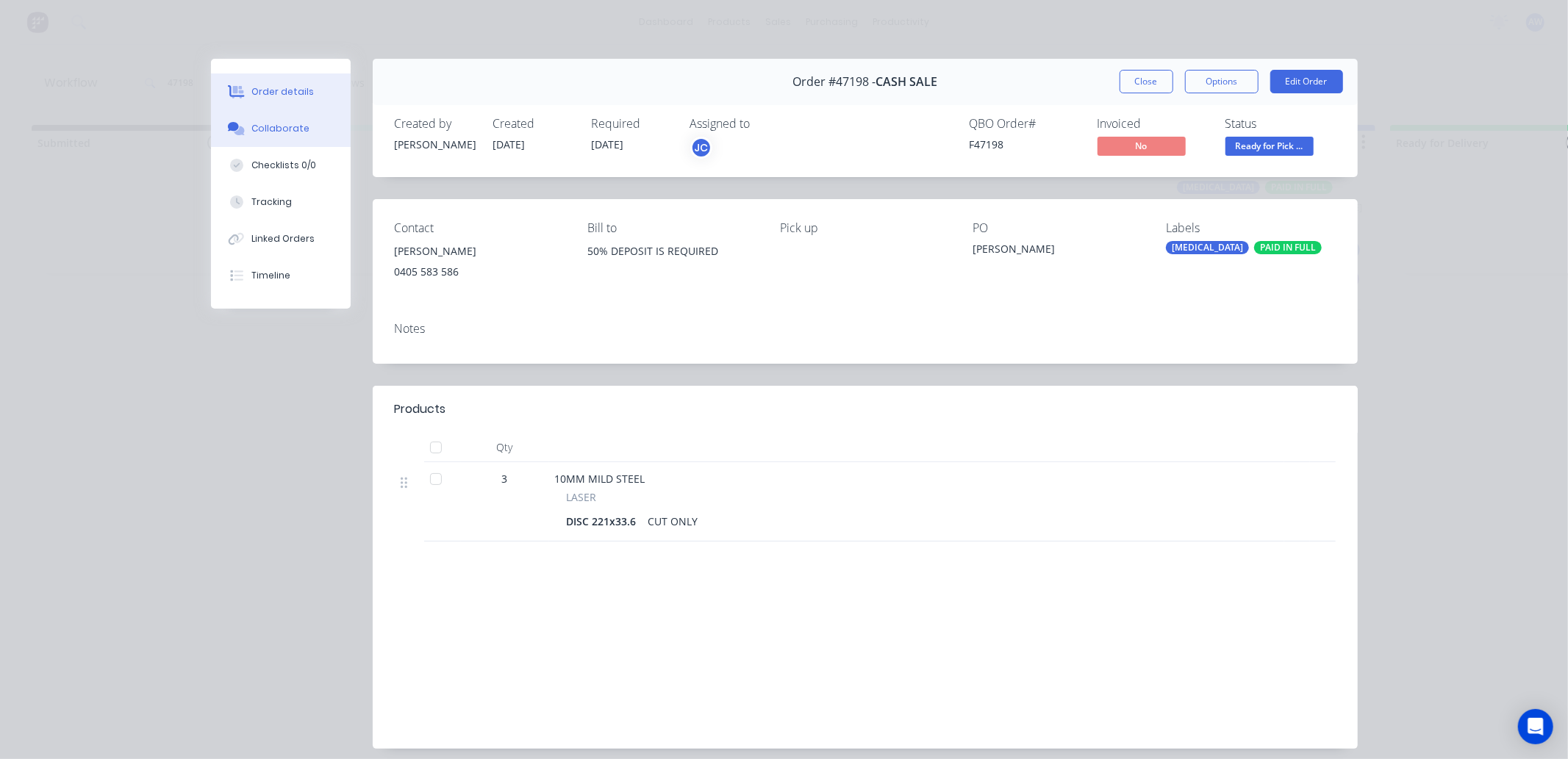
click at [290, 133] on div "Collaborate" at bounding box center [280, 128] width 58 height 14
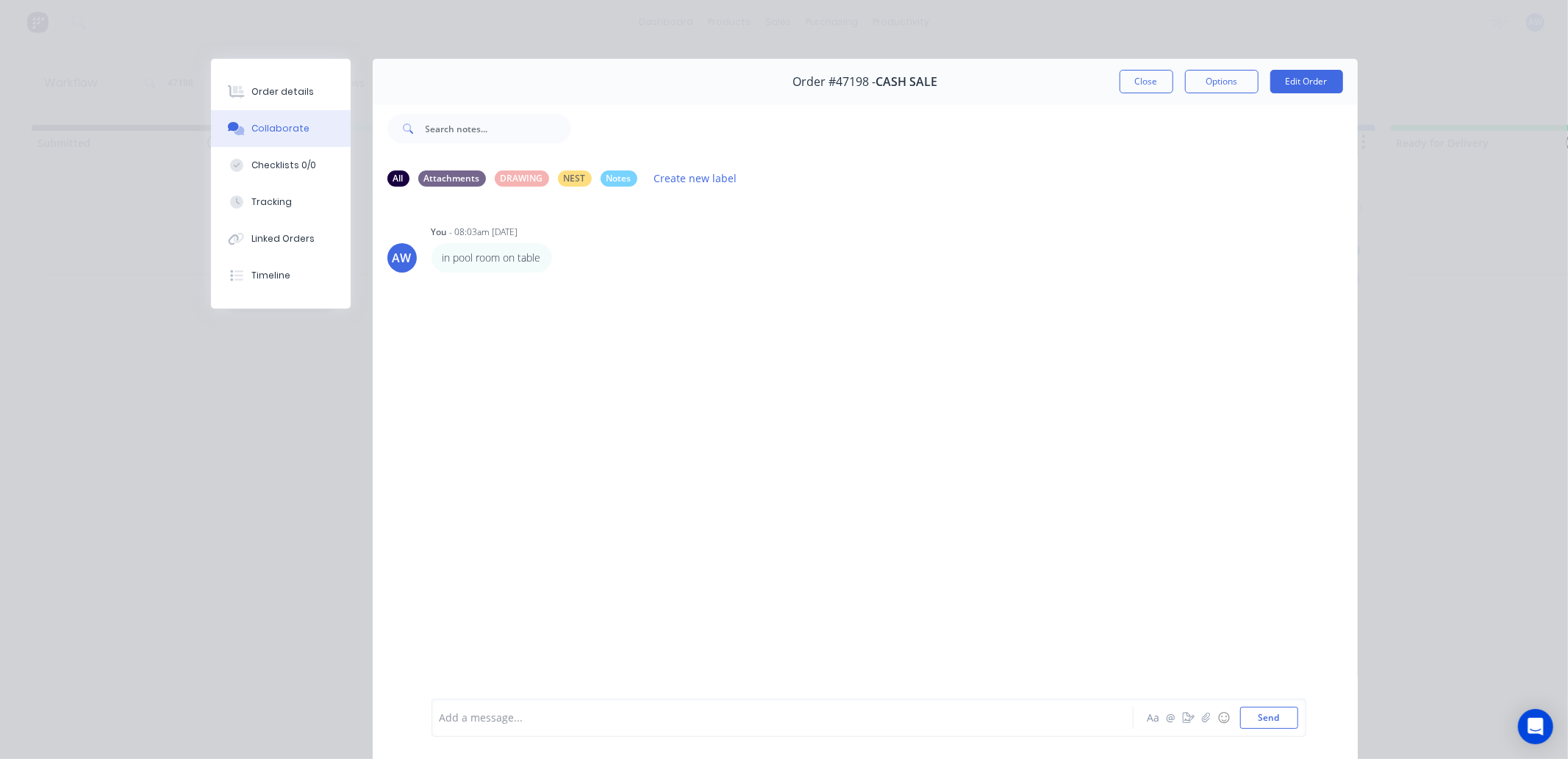
click at [1132, 84] on button "Close" at bounding box center [1146, 81] width 53 height 24
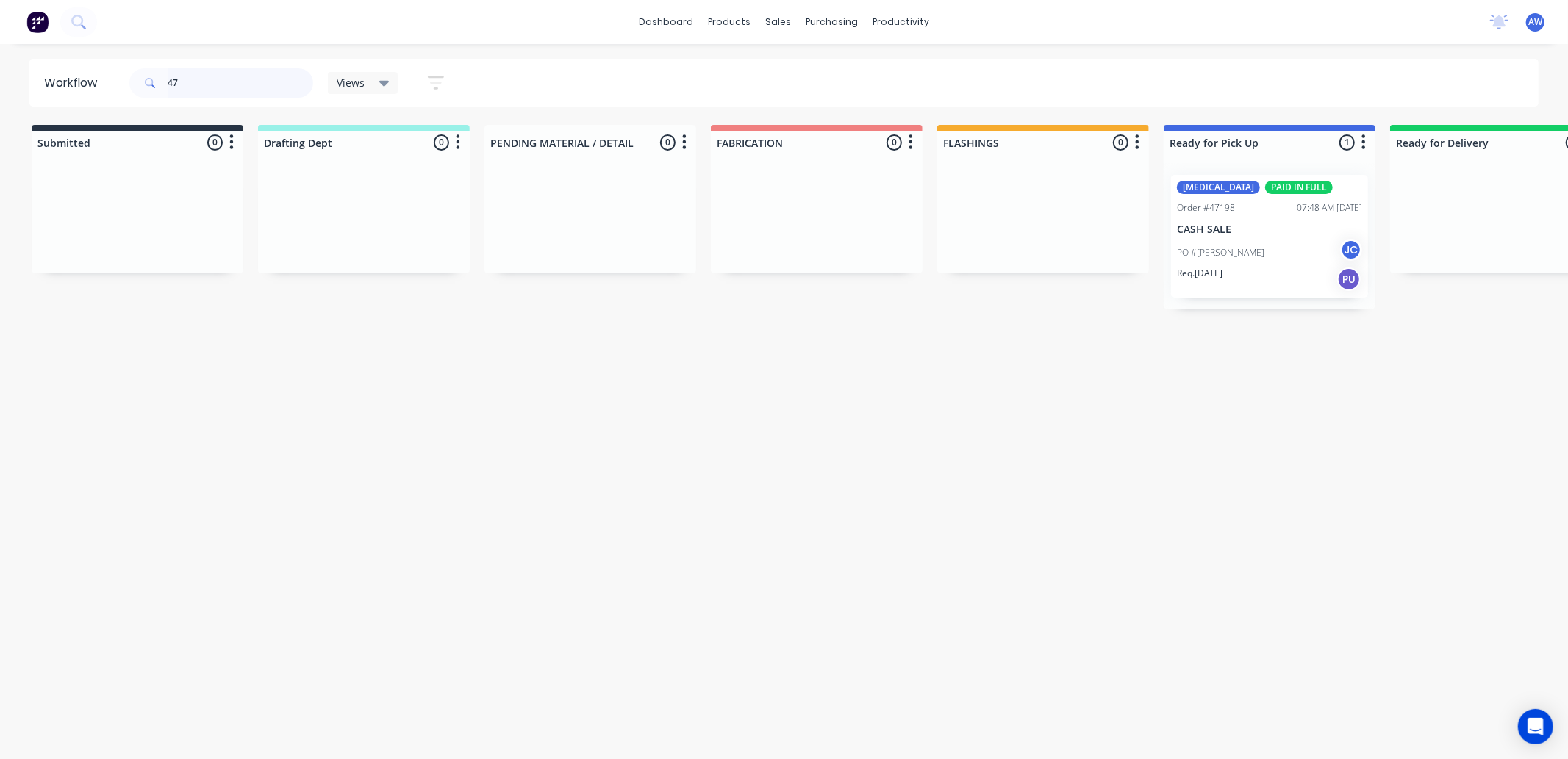
type input "4"
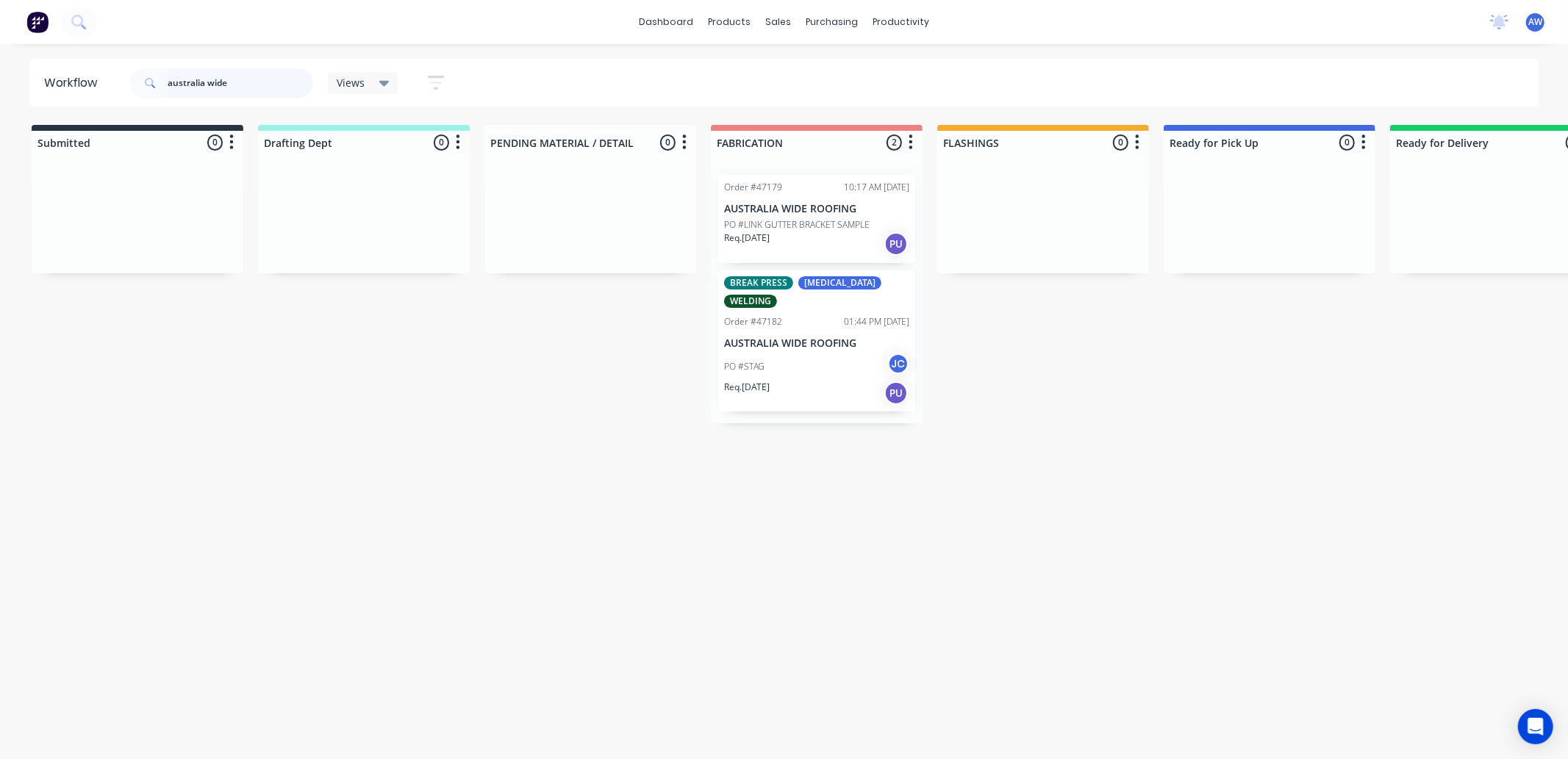
type input "australia wide"
click at [803, 218] on p "PO #LINK GUTTER BRACKET SAMPLE" at bounding box center [796, 224] width 146 height 14
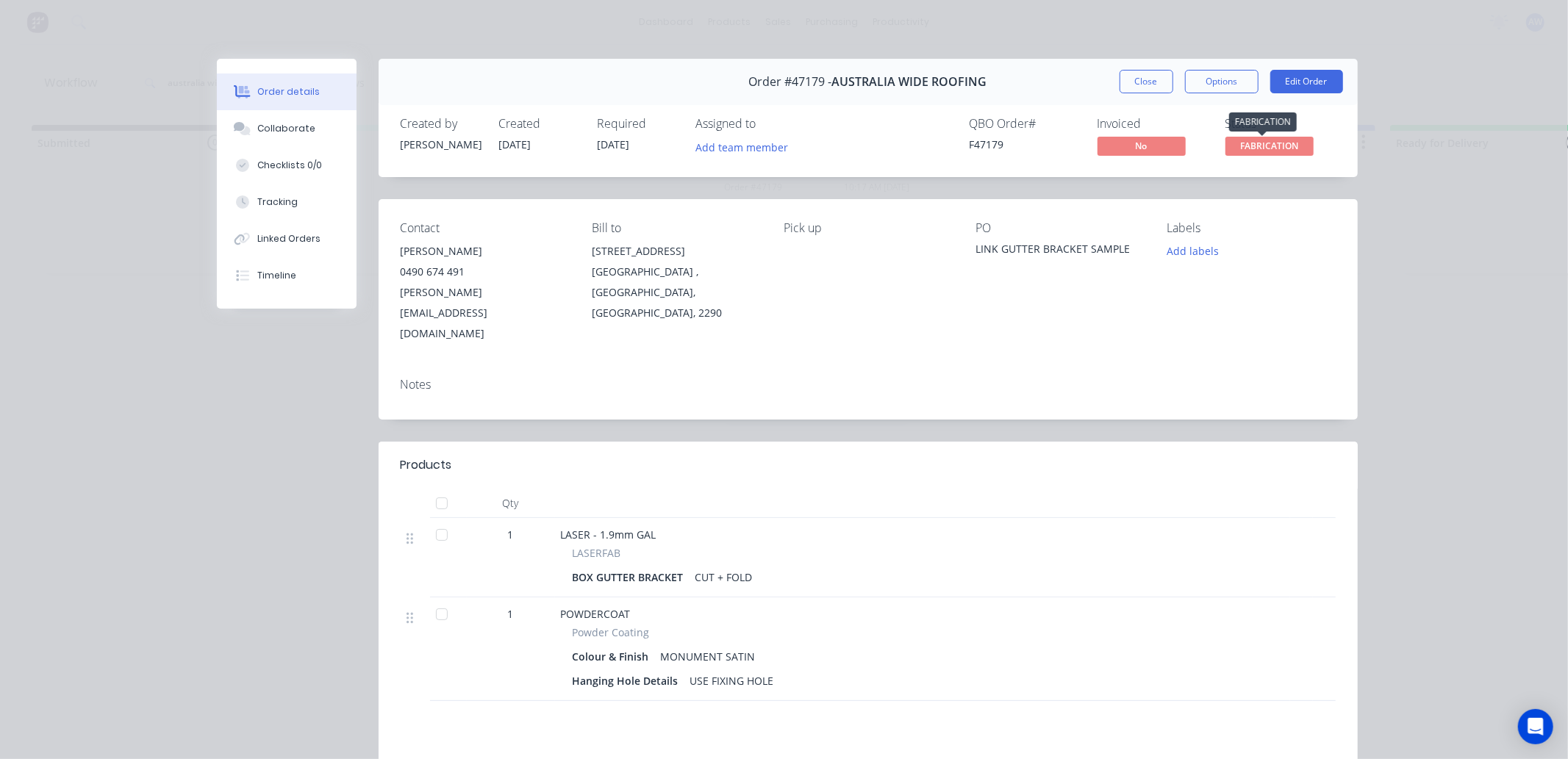
click at [1288, 141] on span "FABRICATION" at bounding box center [1270, 146] width 89 height 18
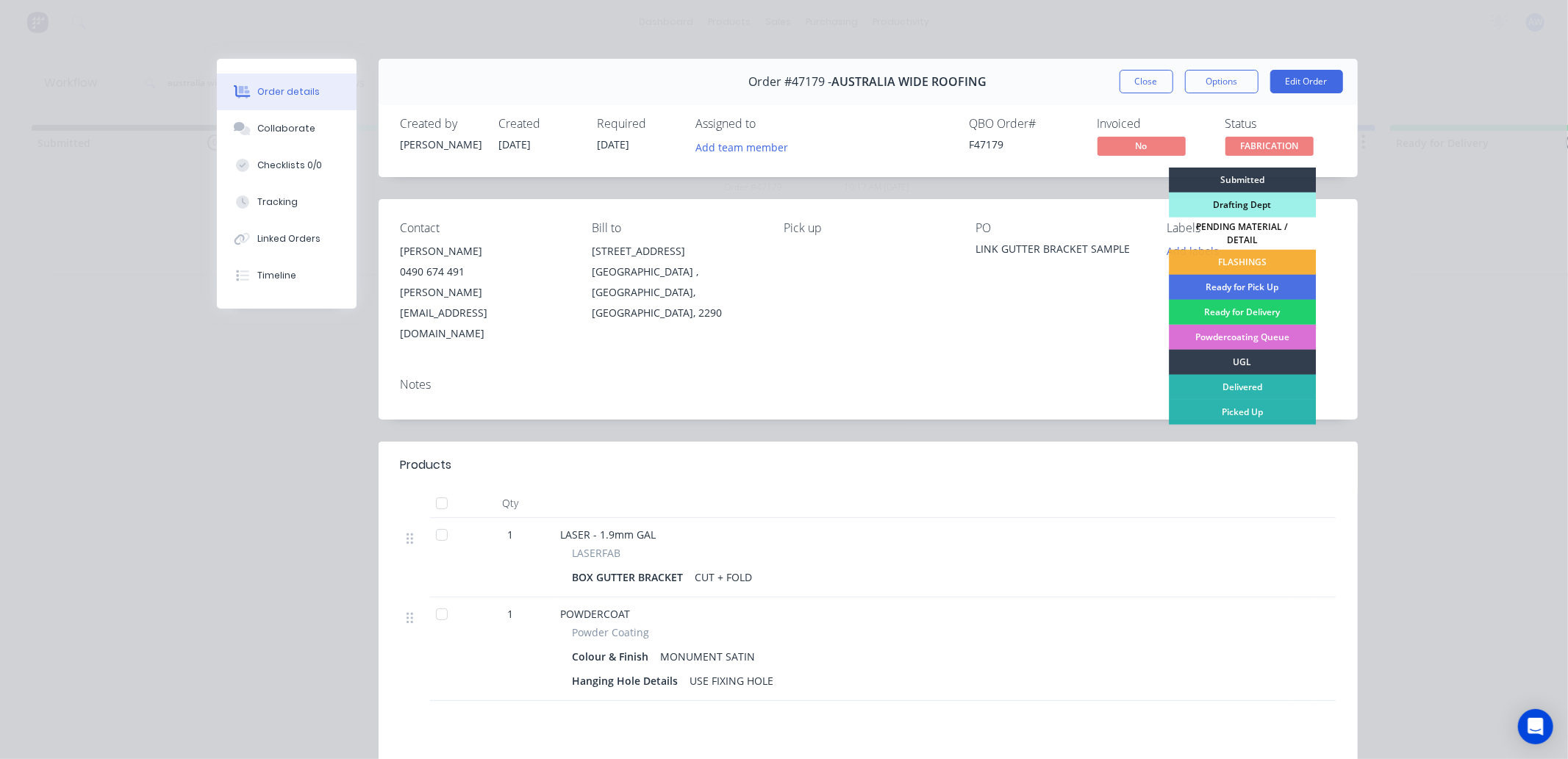
click at [1241, 327] on div "Powdercoating Queue" at bounding box center [1242, 337] width 147 height 25
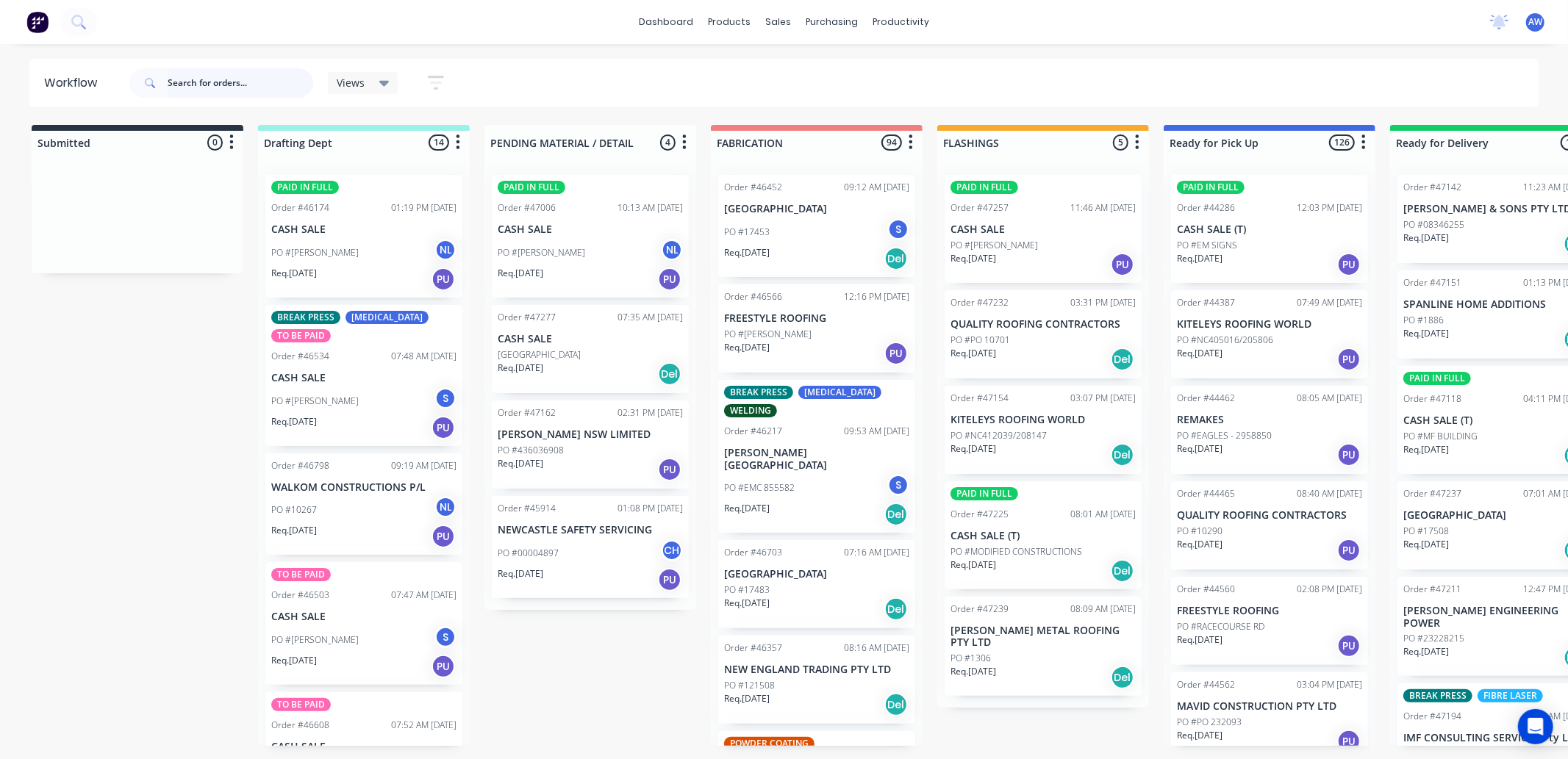
click at [223, 86] on input "text" at bounding box center [240, 83] width 146 height 30
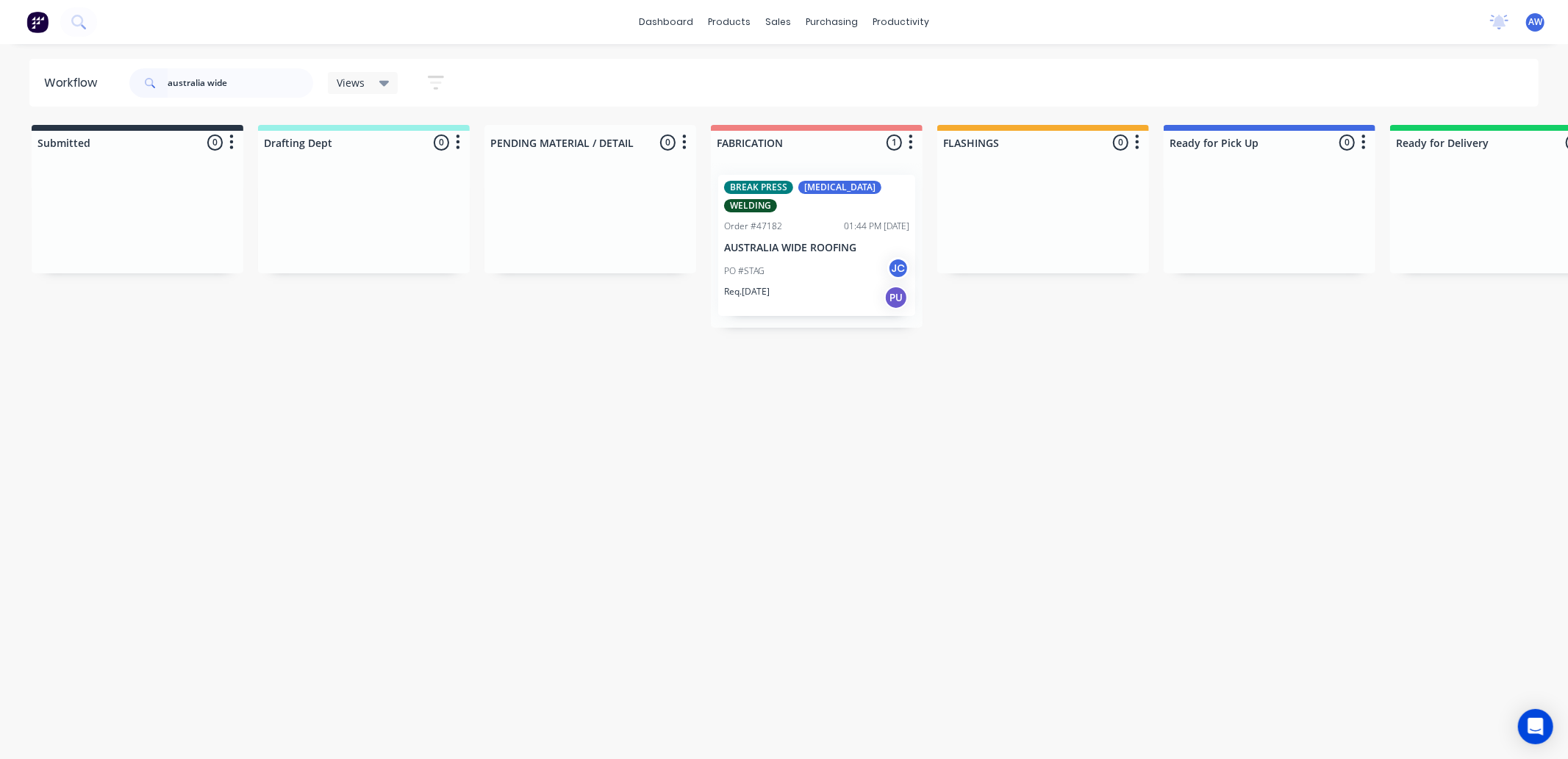
click at [856, 261] on div "PO #STAG JC" at bounding box center [816, 270] width 185 height 28
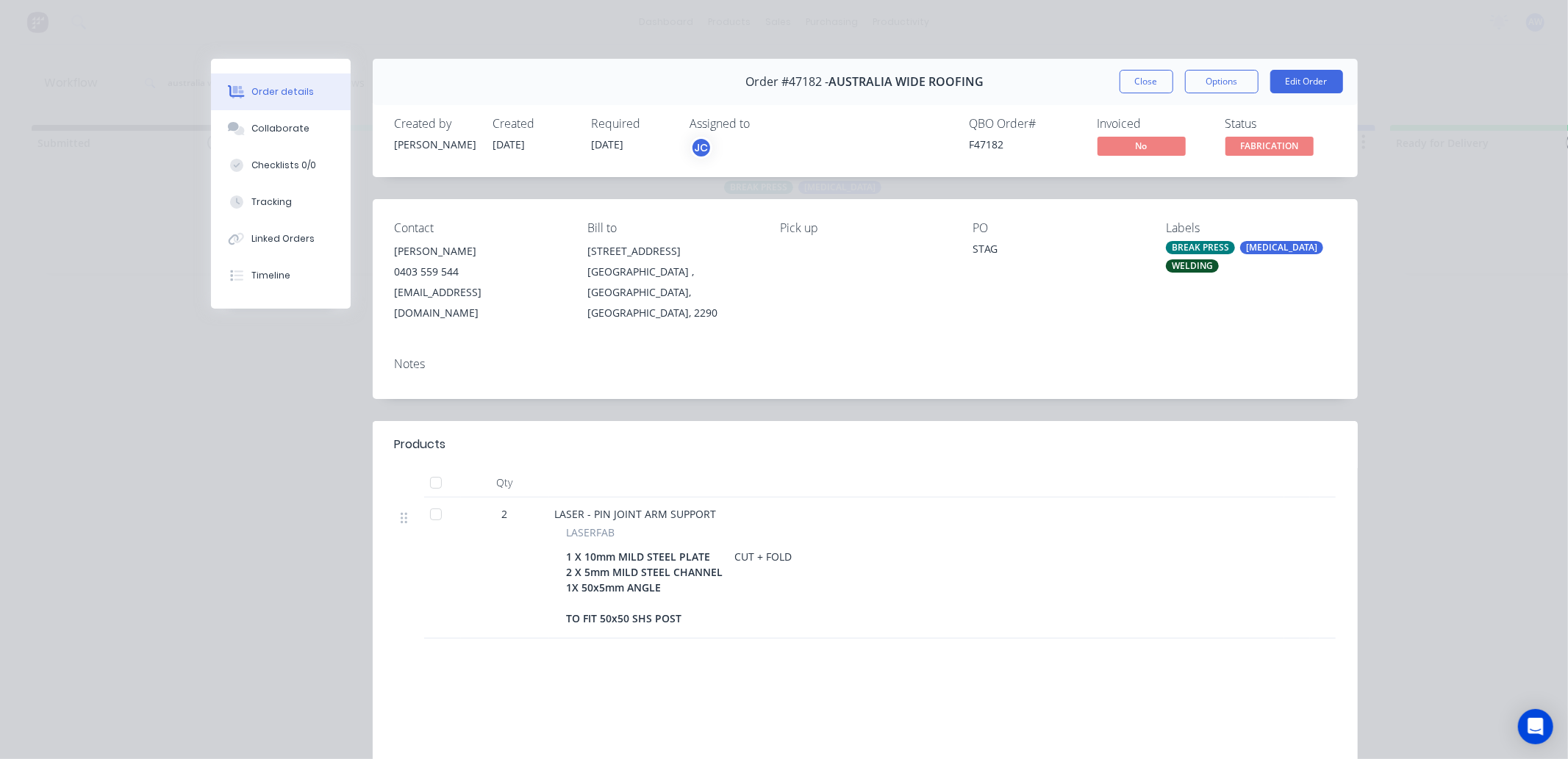
drag, startPoint x: 1143, startPoint y: 84, endPoint x: 666, endPoint y: 186, distance: 487.8
click at [1140, 84] on button "Close" at bounding box center [1146, 81] width 53 height 24
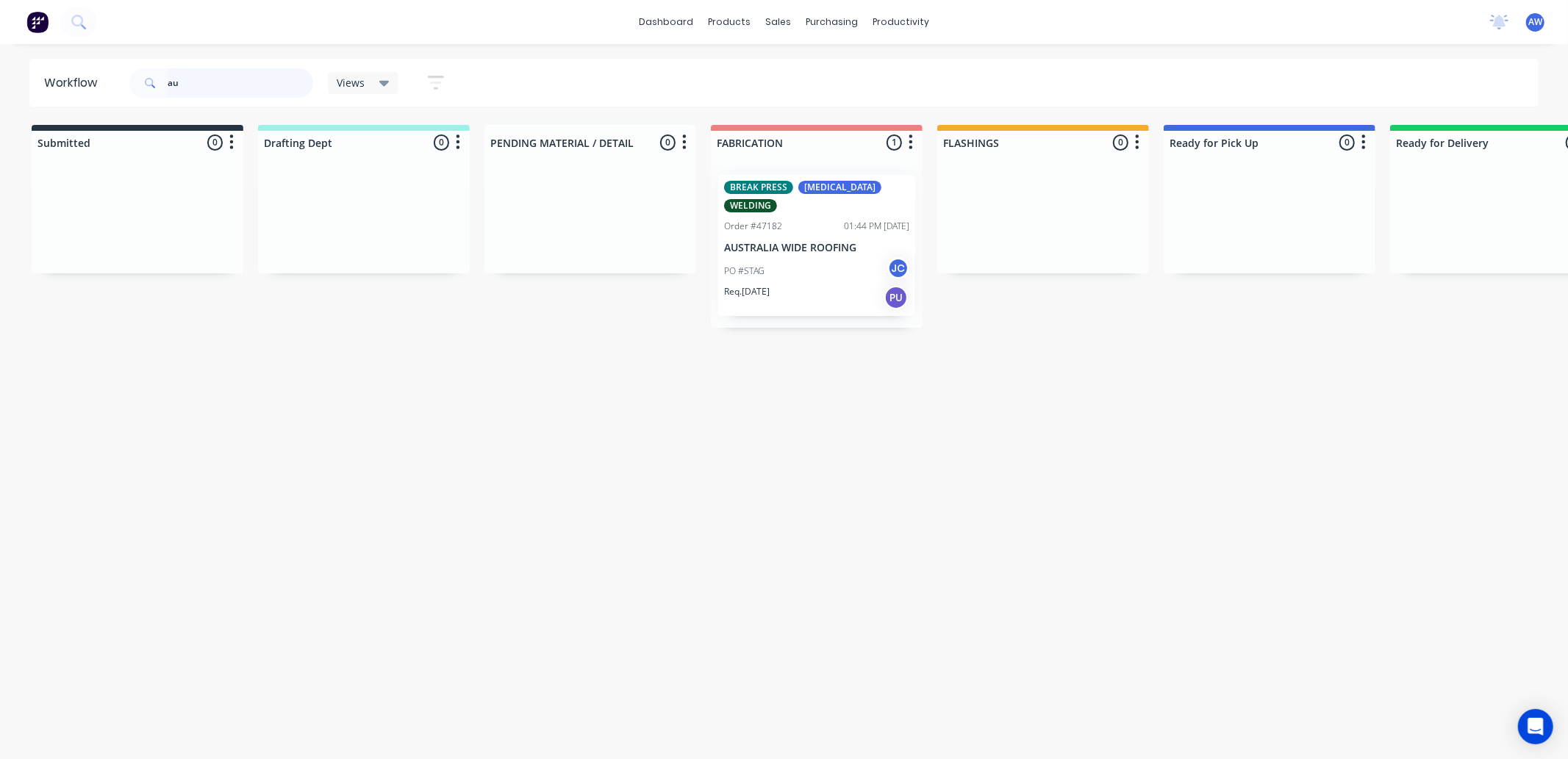
type input "a"
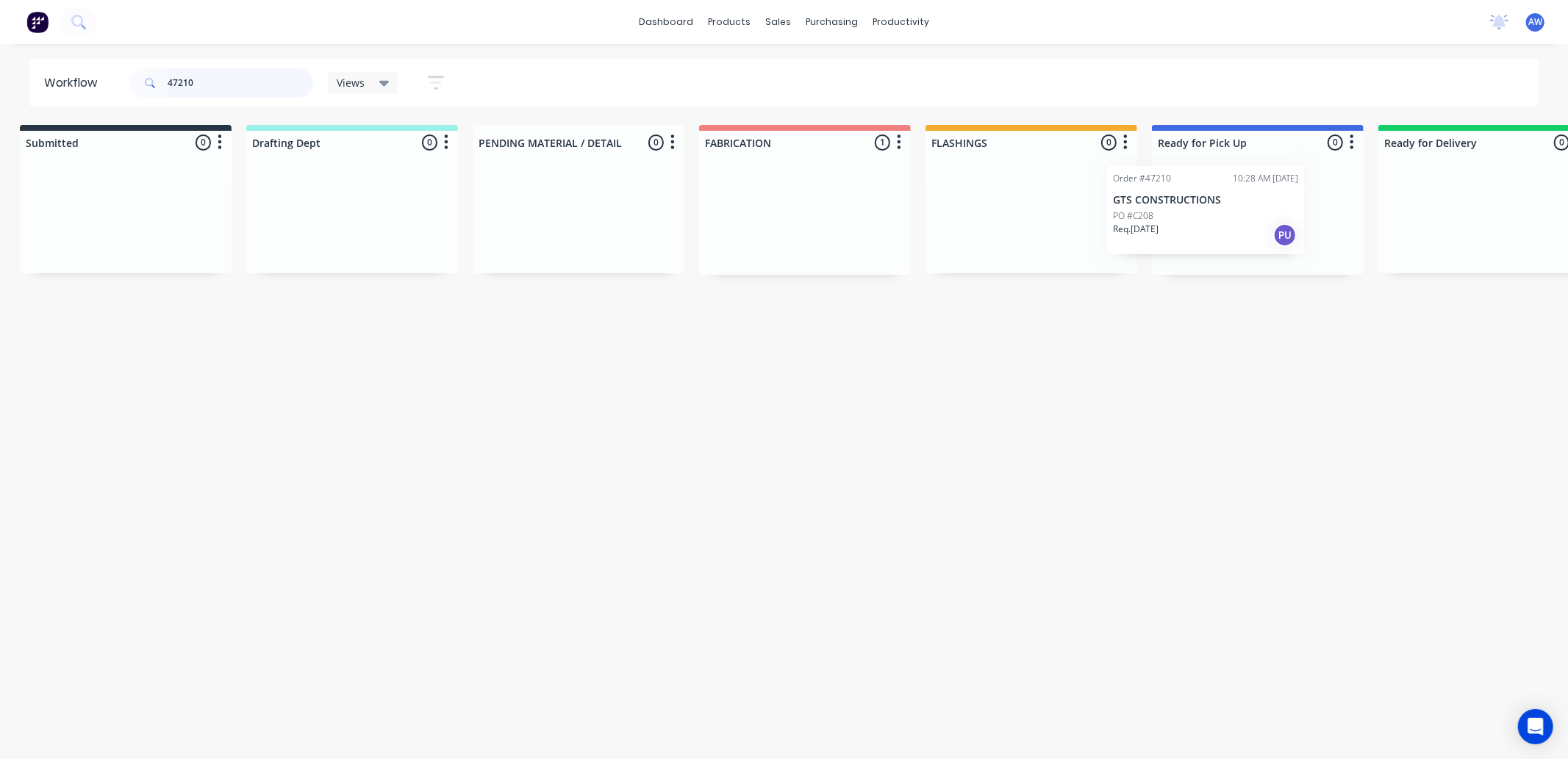
drag, startPoint x: 804, startPoint y: 226, endPoint x: 1199, endPoint y: 217, distance: 395.1
click at [1199, 217] on div "Submitted 0 Sort By Created date Required date Order number Customer name Most …" at bounding box center [1203, 200] width 2452 height 150
type input "47210"
click at [1231, 218] on div "PO #C208" at bounding box center [1257, 224] width 185 height 14
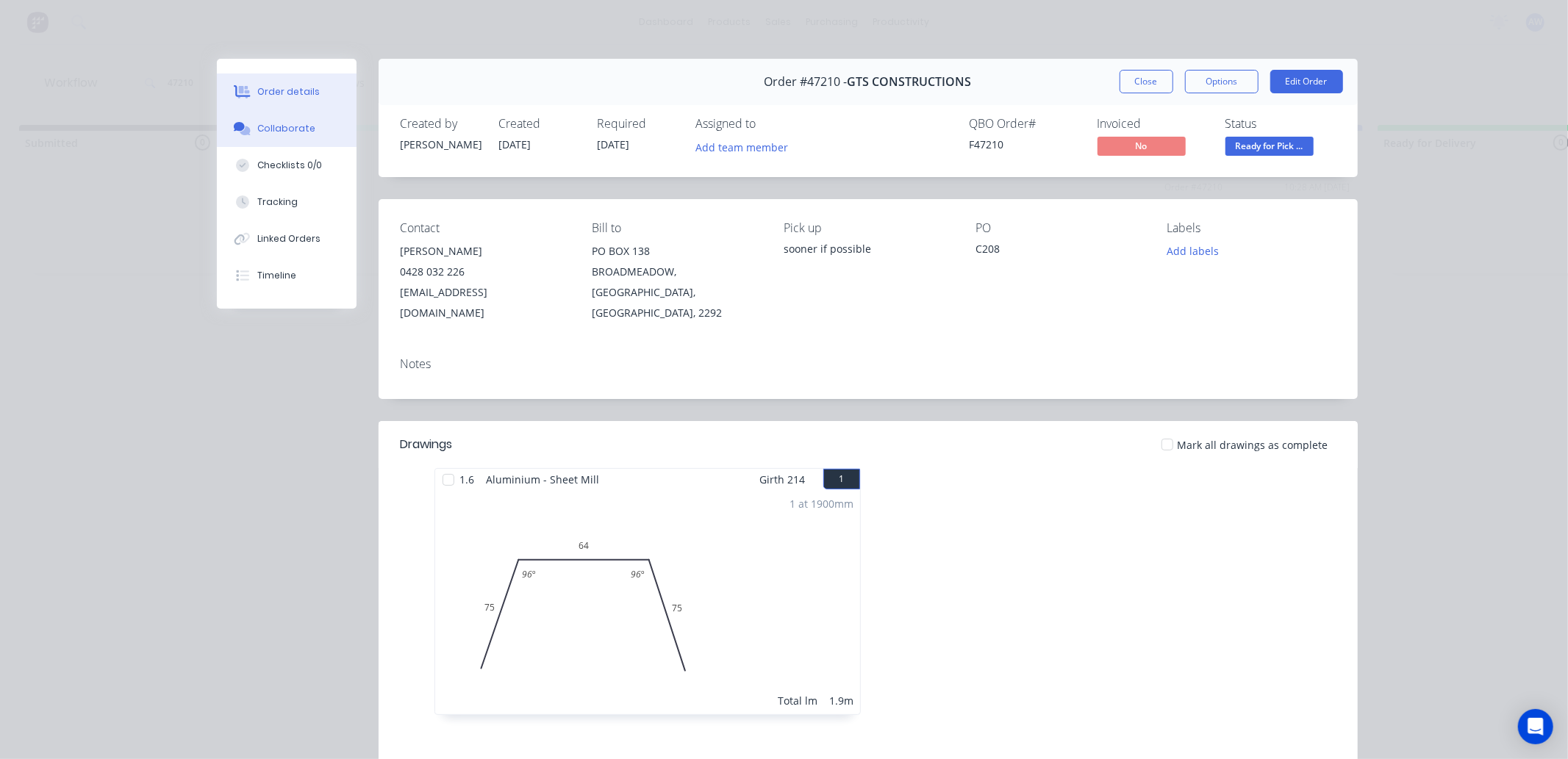
click at [257, 128] on div "Collaborate" at bounding box center [286, 128] width 58 height 14
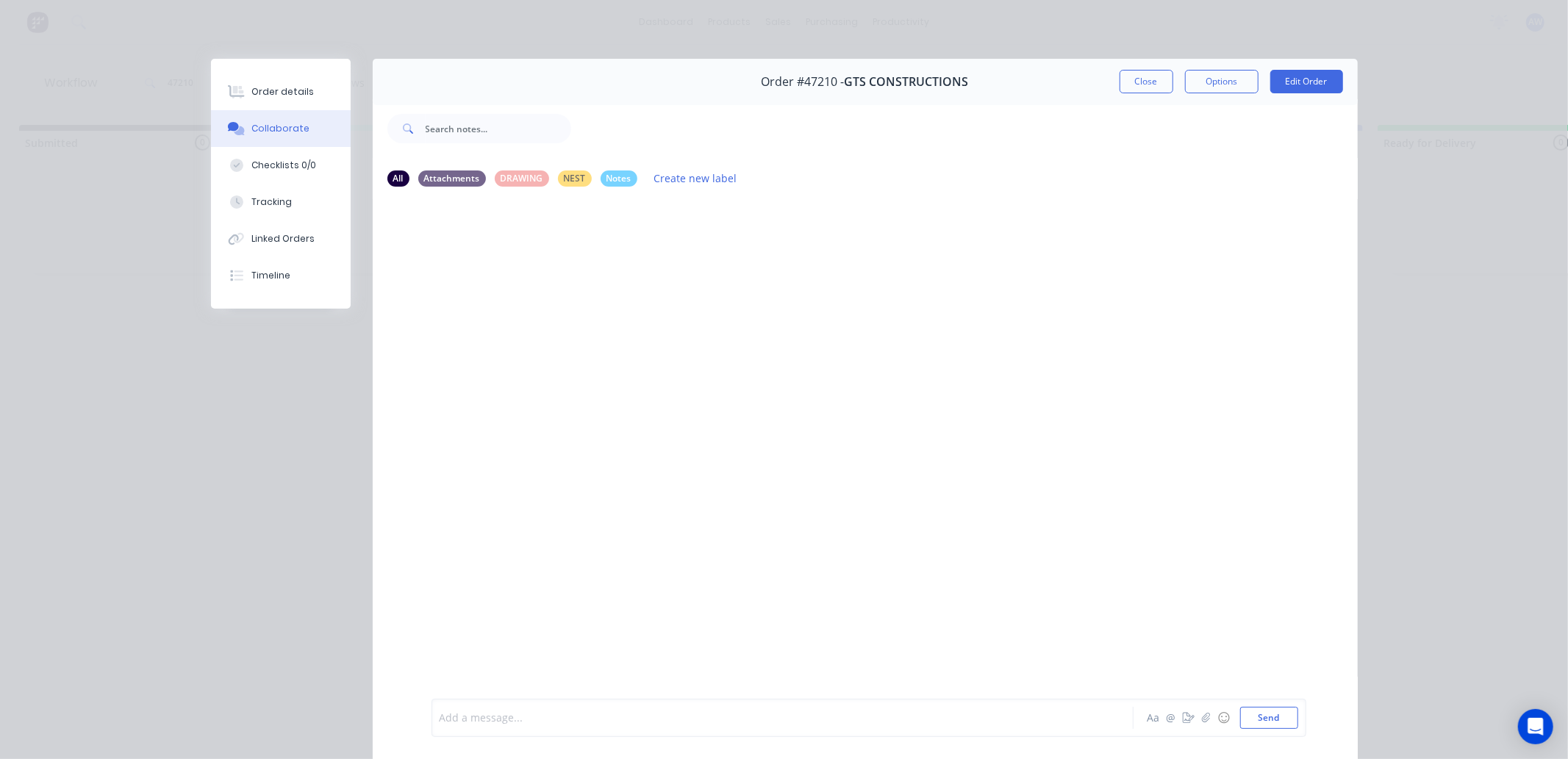
click at [469, 718] on div at bounding box center [762, 718] width 643 height 15
drag, startPoint x: 1147, startPoint y: 77, endPoint x: 1086, endPoint y: 177, distance: 117.1
click at [1145, 79] on button "Close" at bounding box center [1146, 81] width 53 height 24
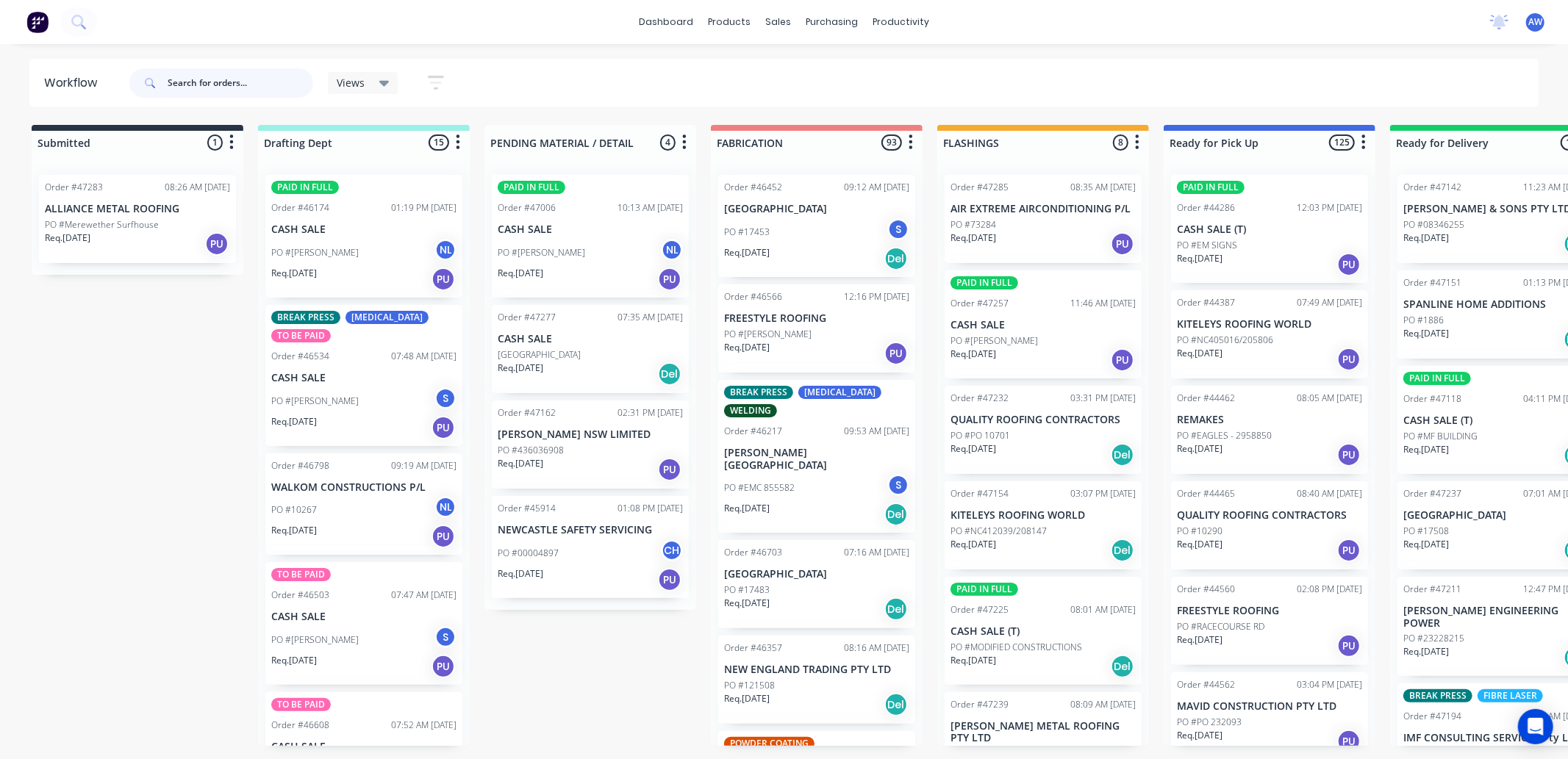
click at [206, 78] on input "text" at bounding box center [240, 83] width 146 height 30
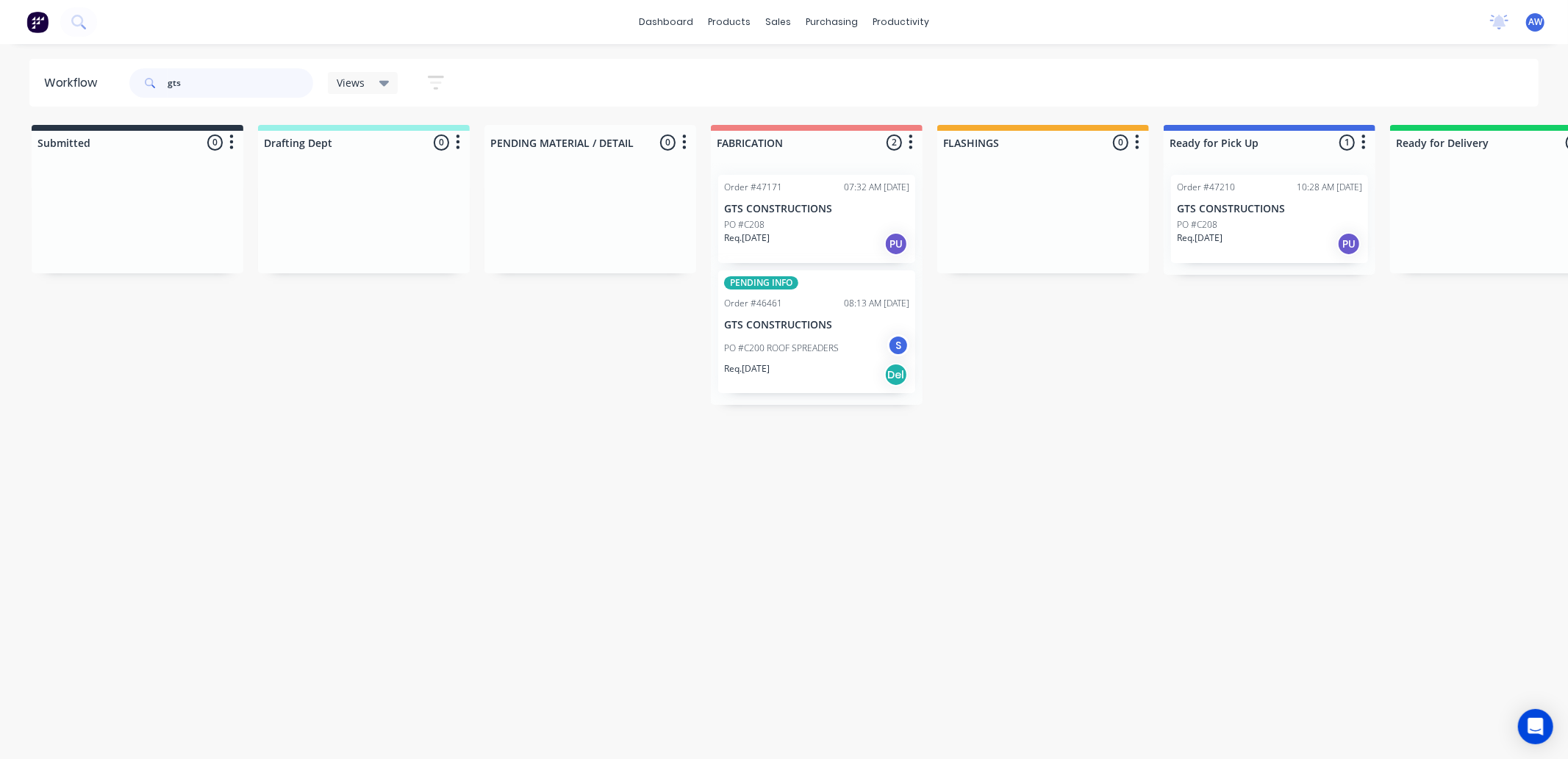
type input "gts"
click at [809, 236] on div "Req. [DATE] PU" at bounding box center [816, 244] width 185 height 25
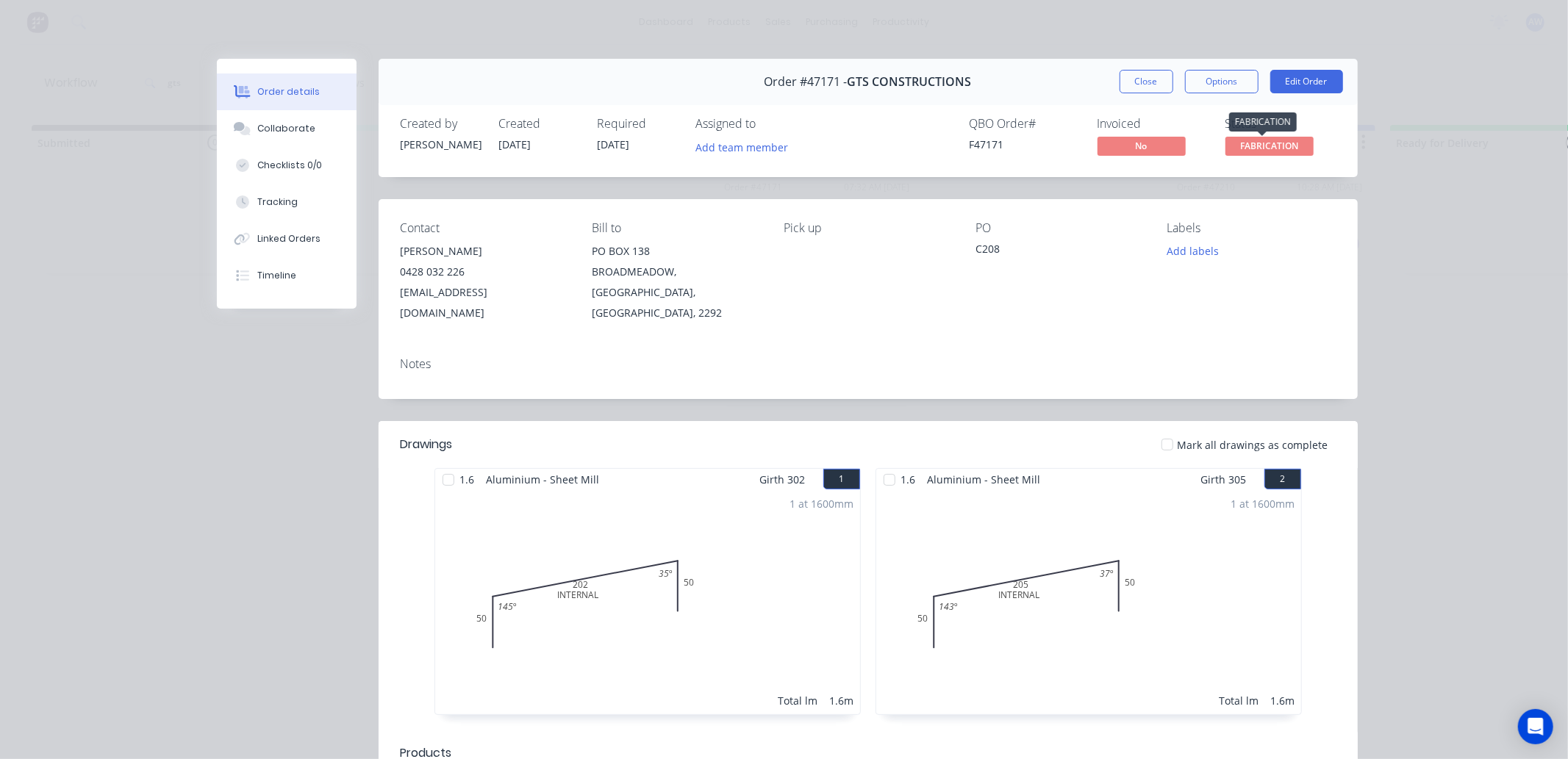
click at [1269, 146] on span "FABRICATION" at bounding box center [1270, 146] width 89 height 18
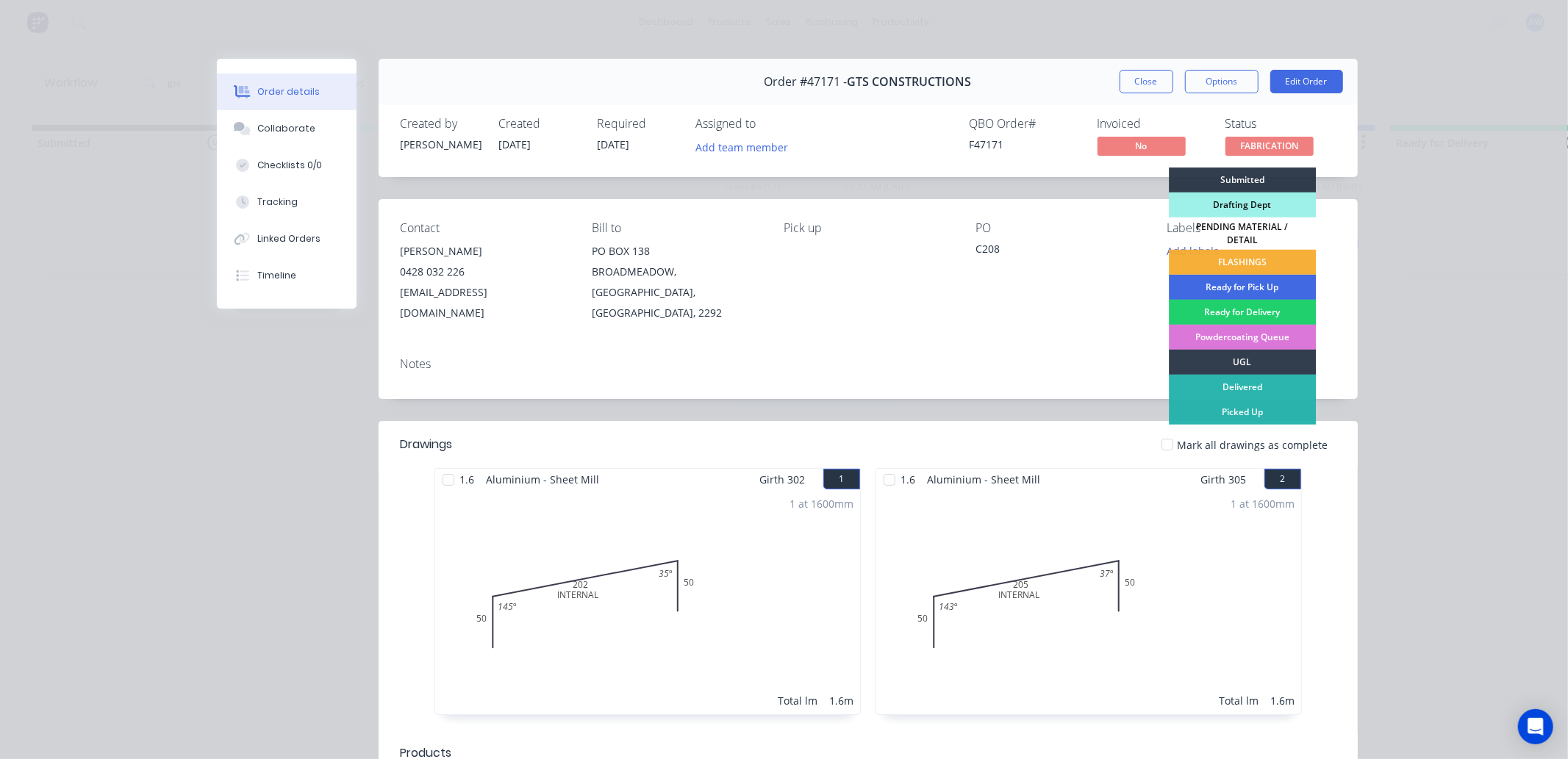
click at [1229, 277] on div "Ready for Pick Up" at bounding box center [1242, 288] width 147 height 25
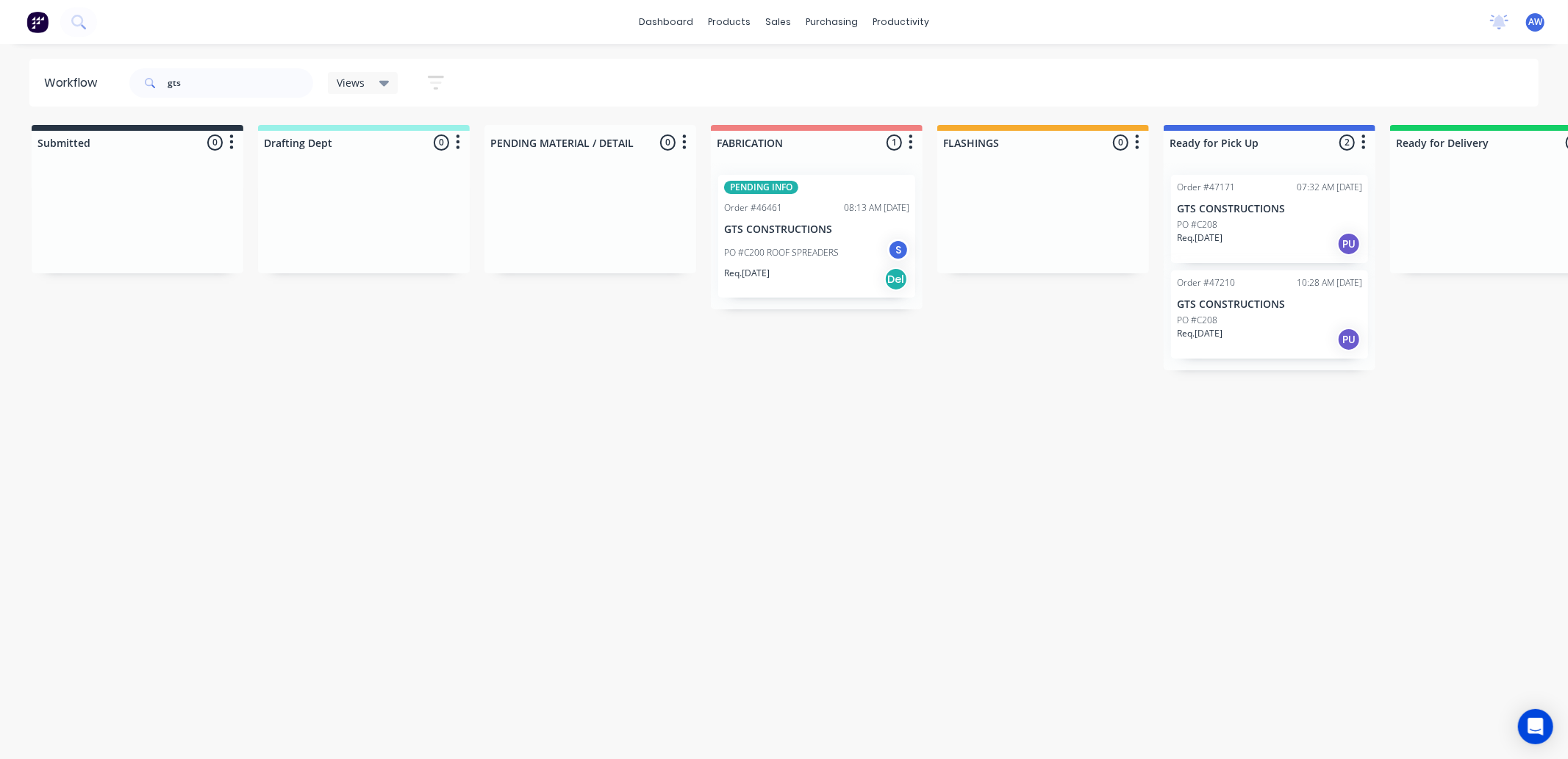
click at [1269, 232] on div "Req. [DATE] PU" at bounding box center [1269, 244] width 185 height 25
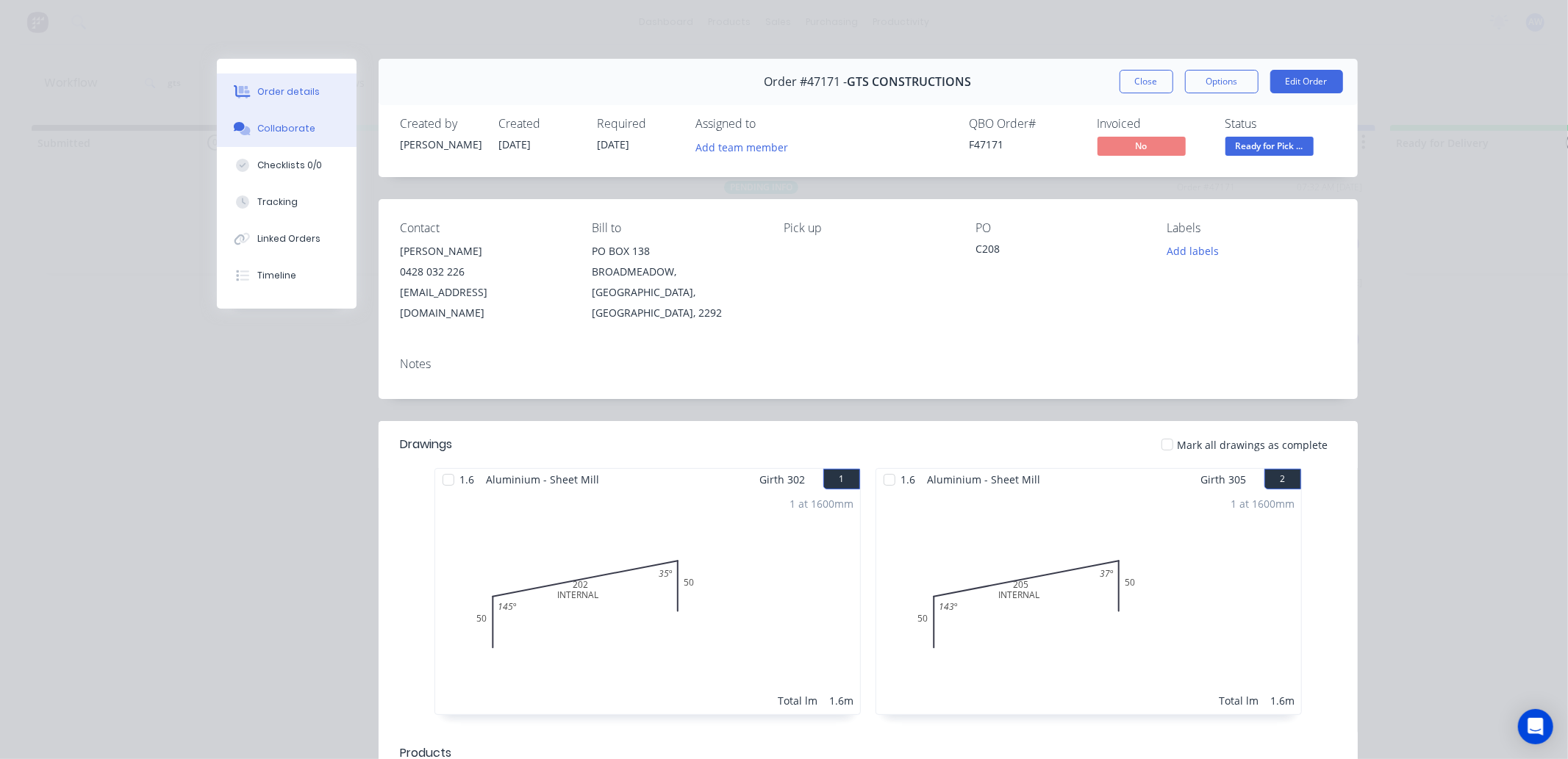
click at [296, 132] on div "Collaborate" at bounding box center [286, 128] width 58 height 14
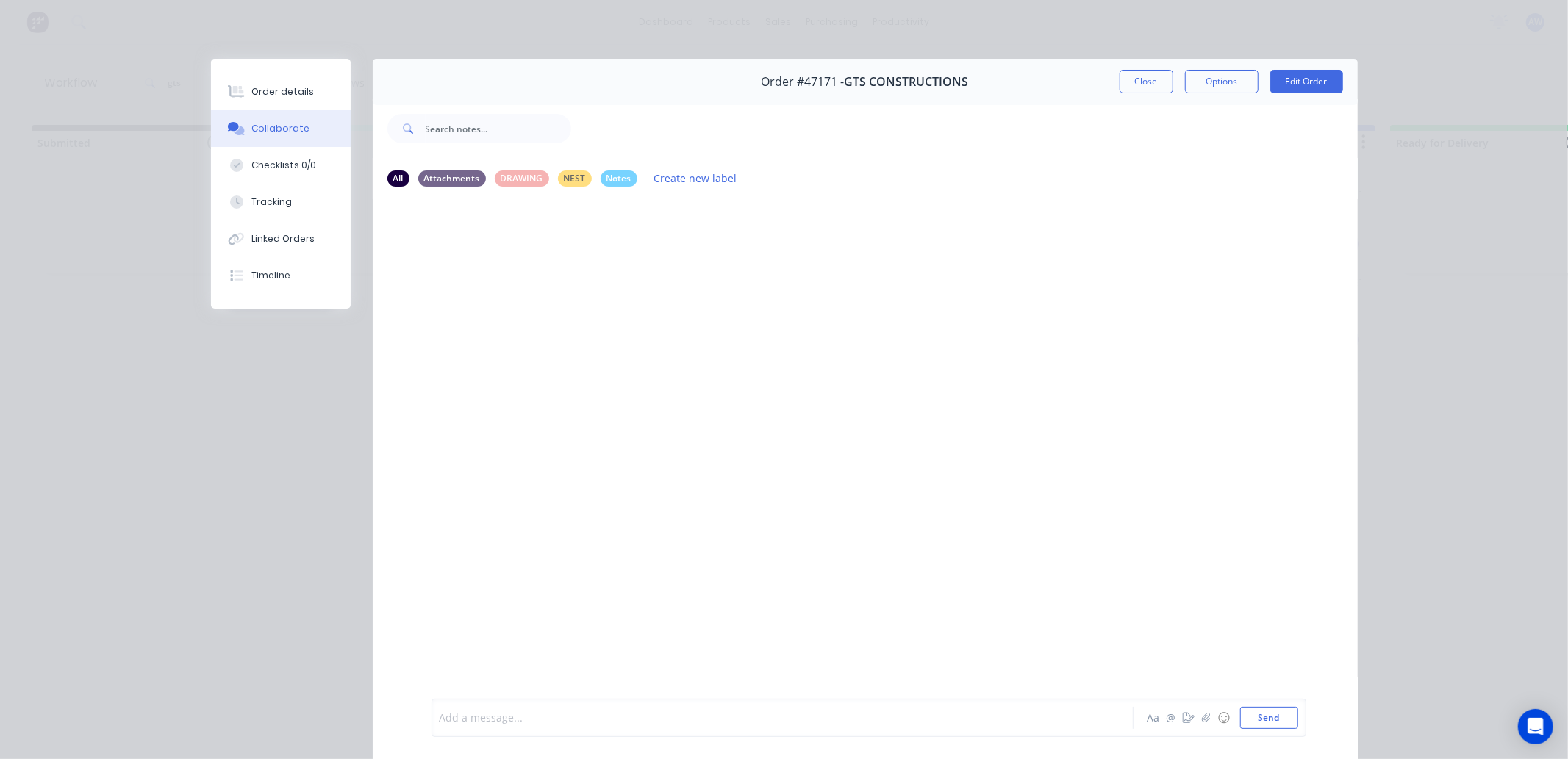
click at [493, 714] on div at bounding box center [762, 718] width 643 height 15
click at [1147, 84] on button "Close" at bounding box center [1146, 81] width 53 height 24
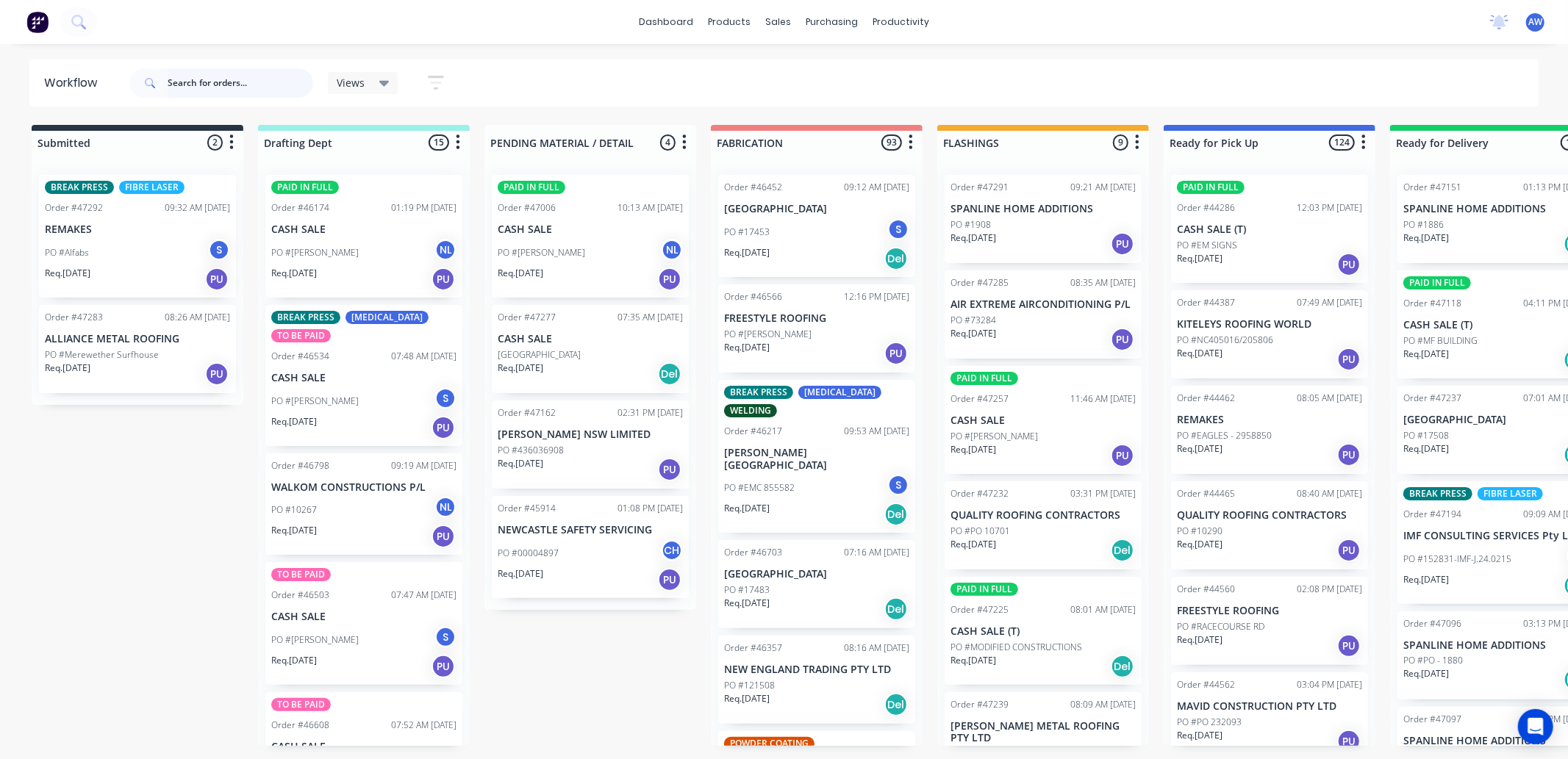
click at [212, 87] on input "text" at bounding box center [240, 83] width 146 height 30
type input "47155"
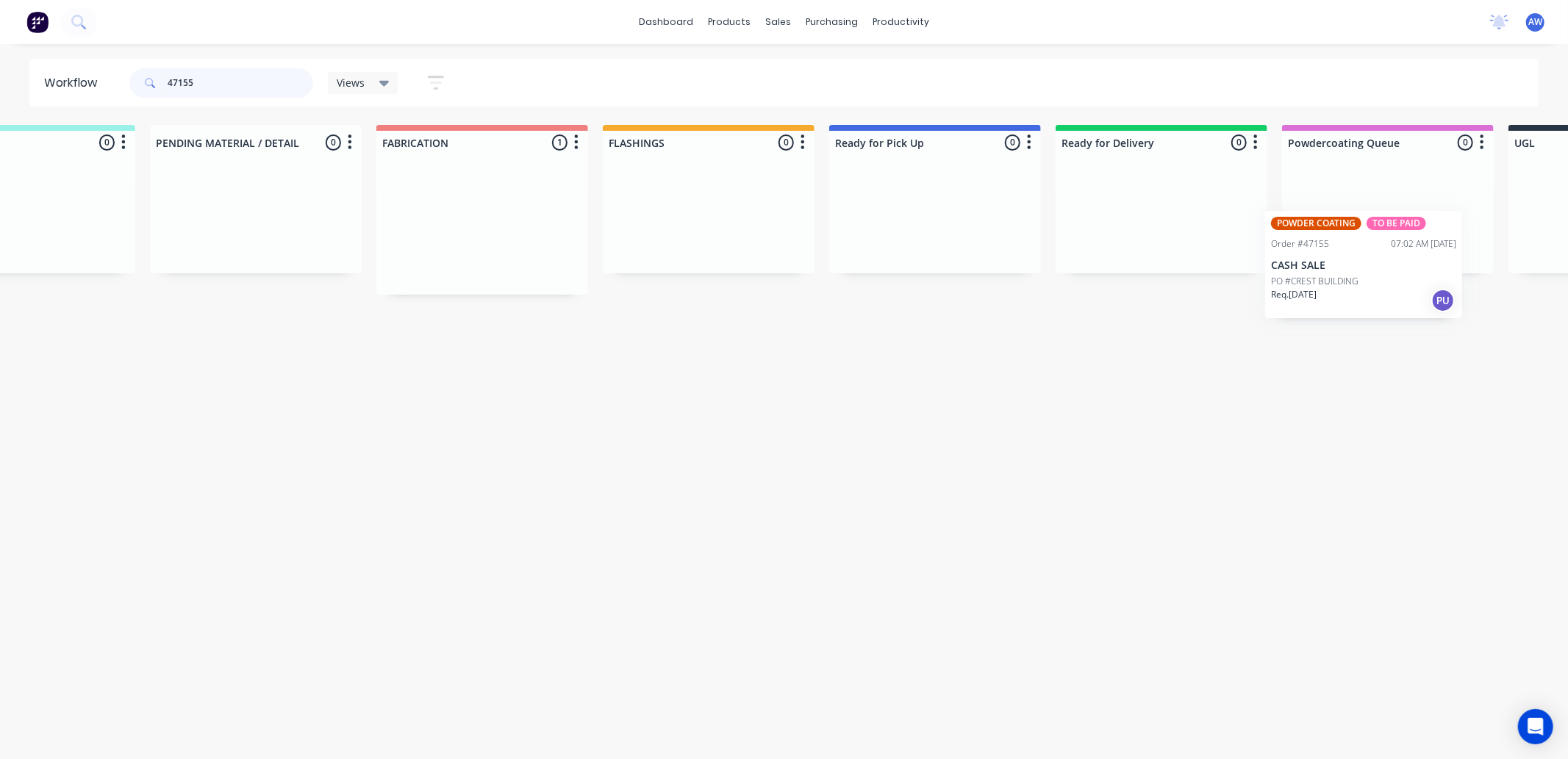
drag, startPoint x: 816, startPoint y: 235, endPoint x: 1364, endPoint y: 233, distance: 548.0
click at [1365, 233] on div "Submitted 0 Sort By Created date Required date Order number Customer name Most …" at bounding box center [880, 210] width 2452 height 170
